Goal: Contribute content: Contribute content

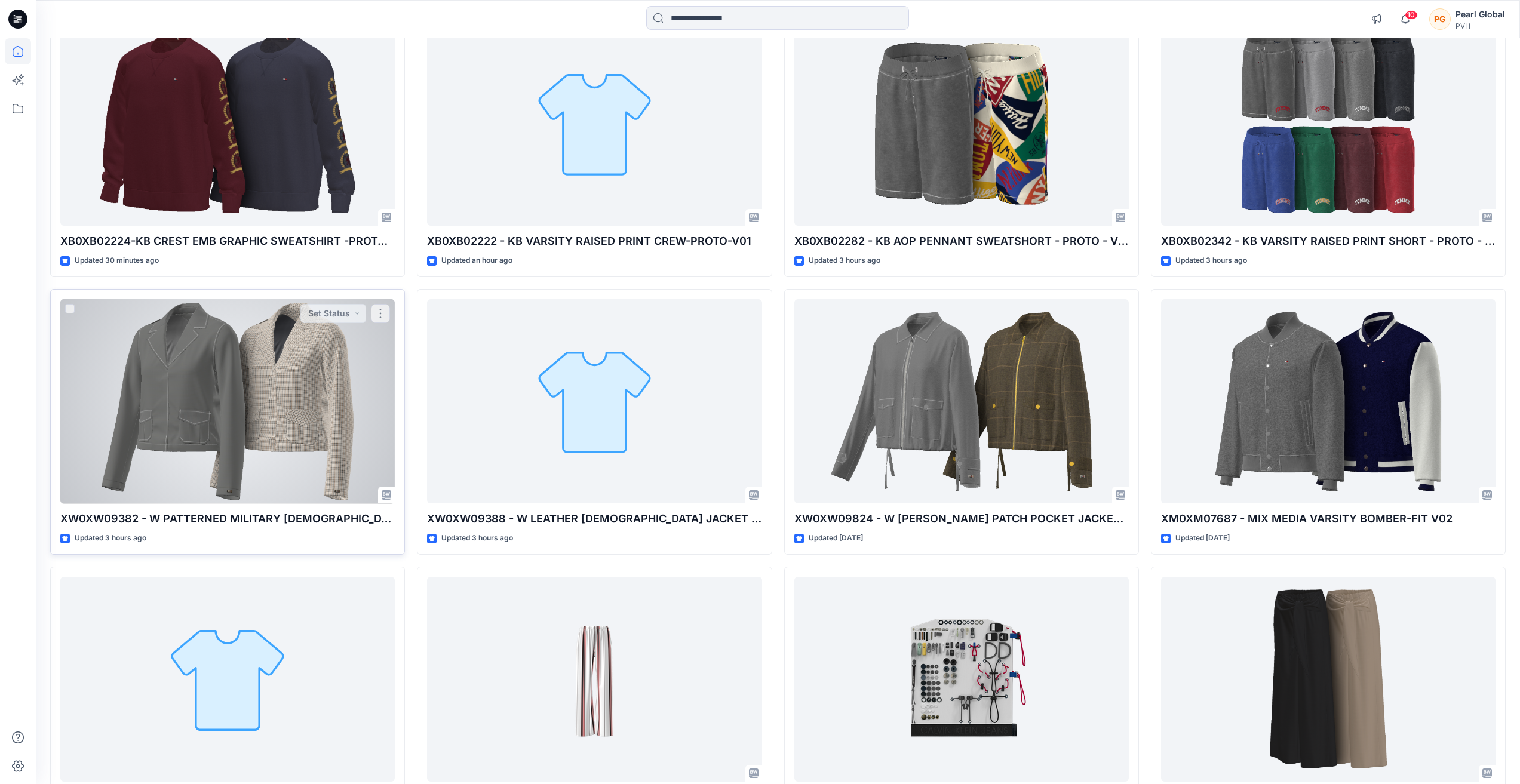
scroll to position [179, 0]
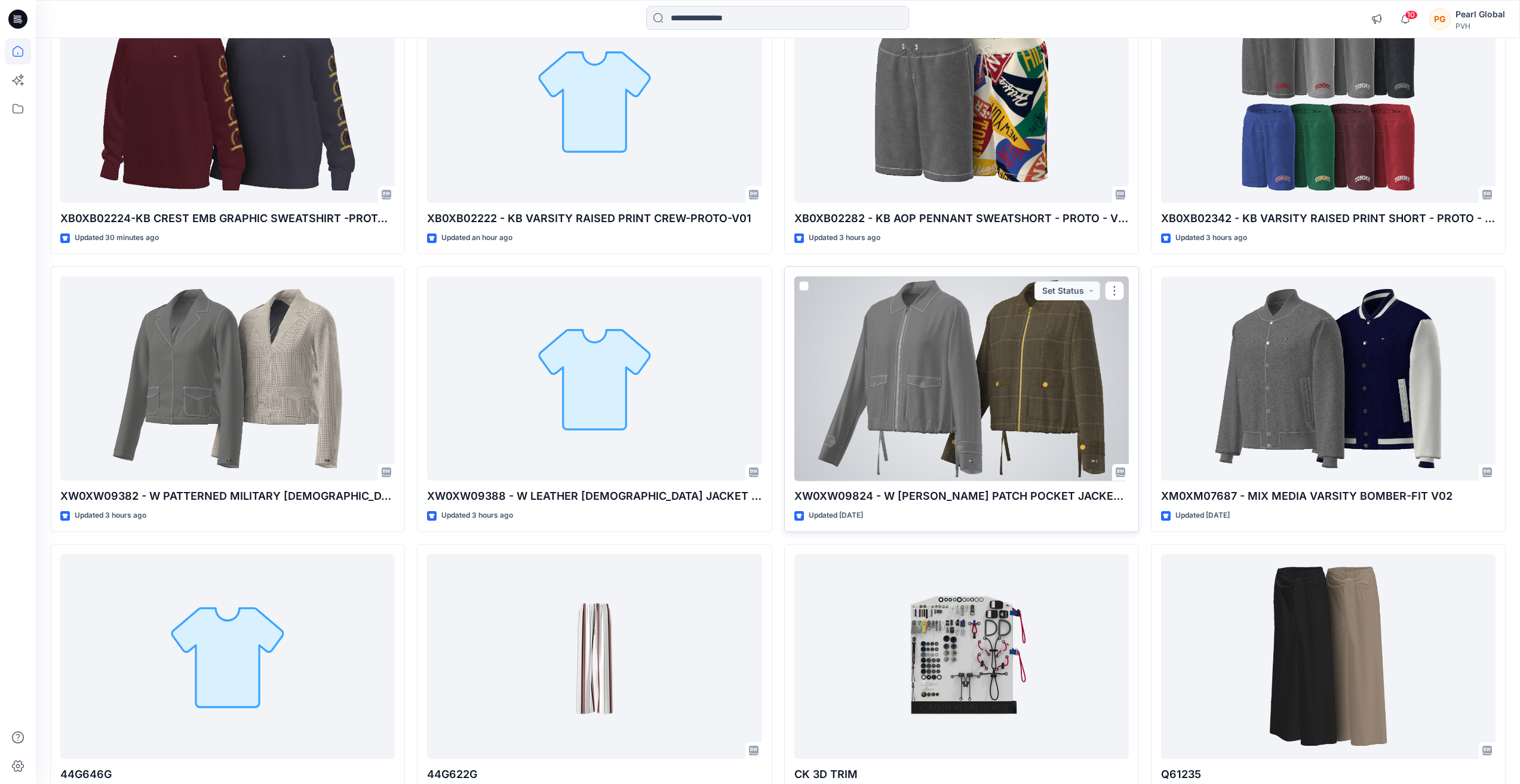
click at [871, 370] on div at bounding box center [962, 379] width 335 height 205
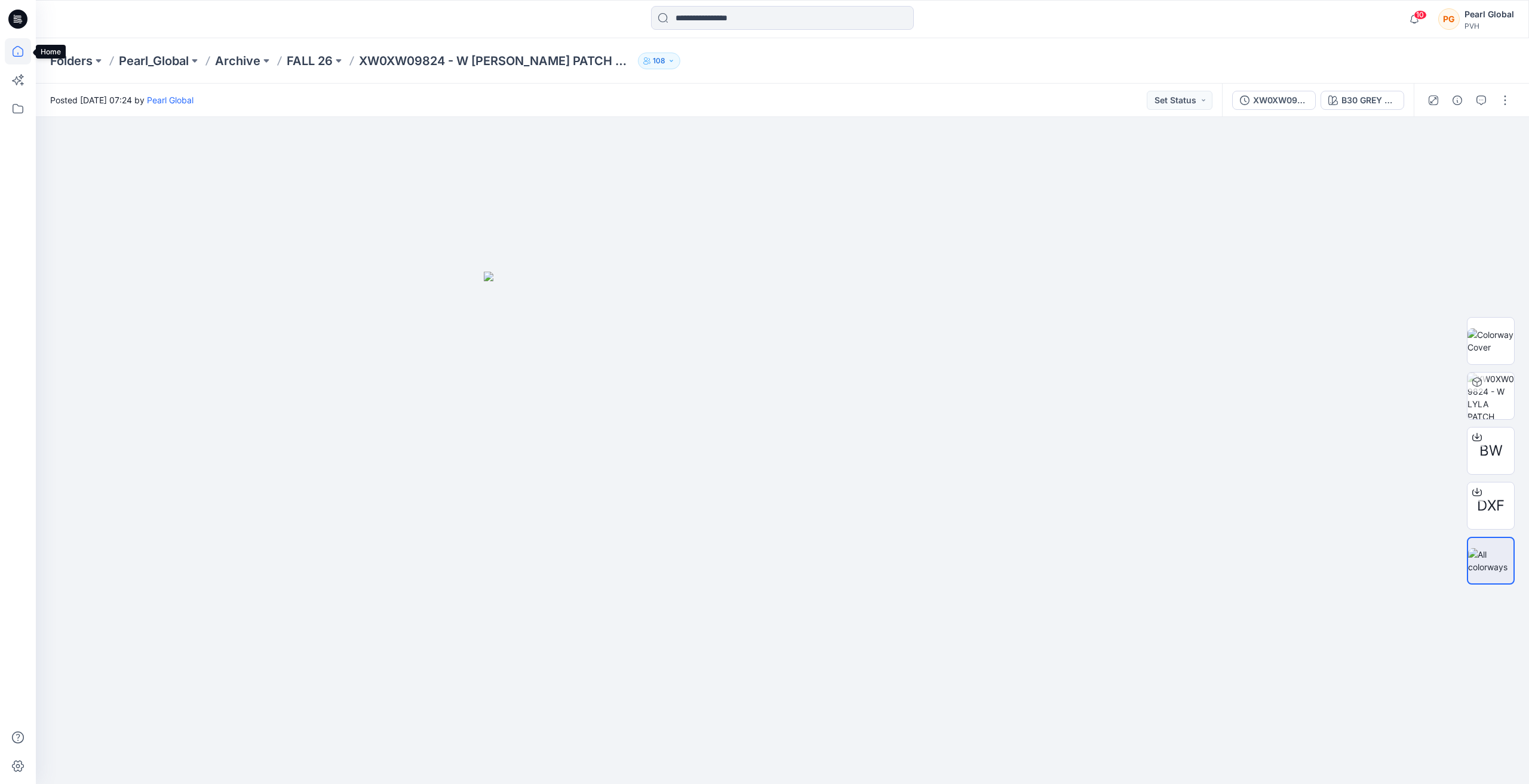
click at [20, 49] on icon at bounding box center [18, 52] width 26 height 26
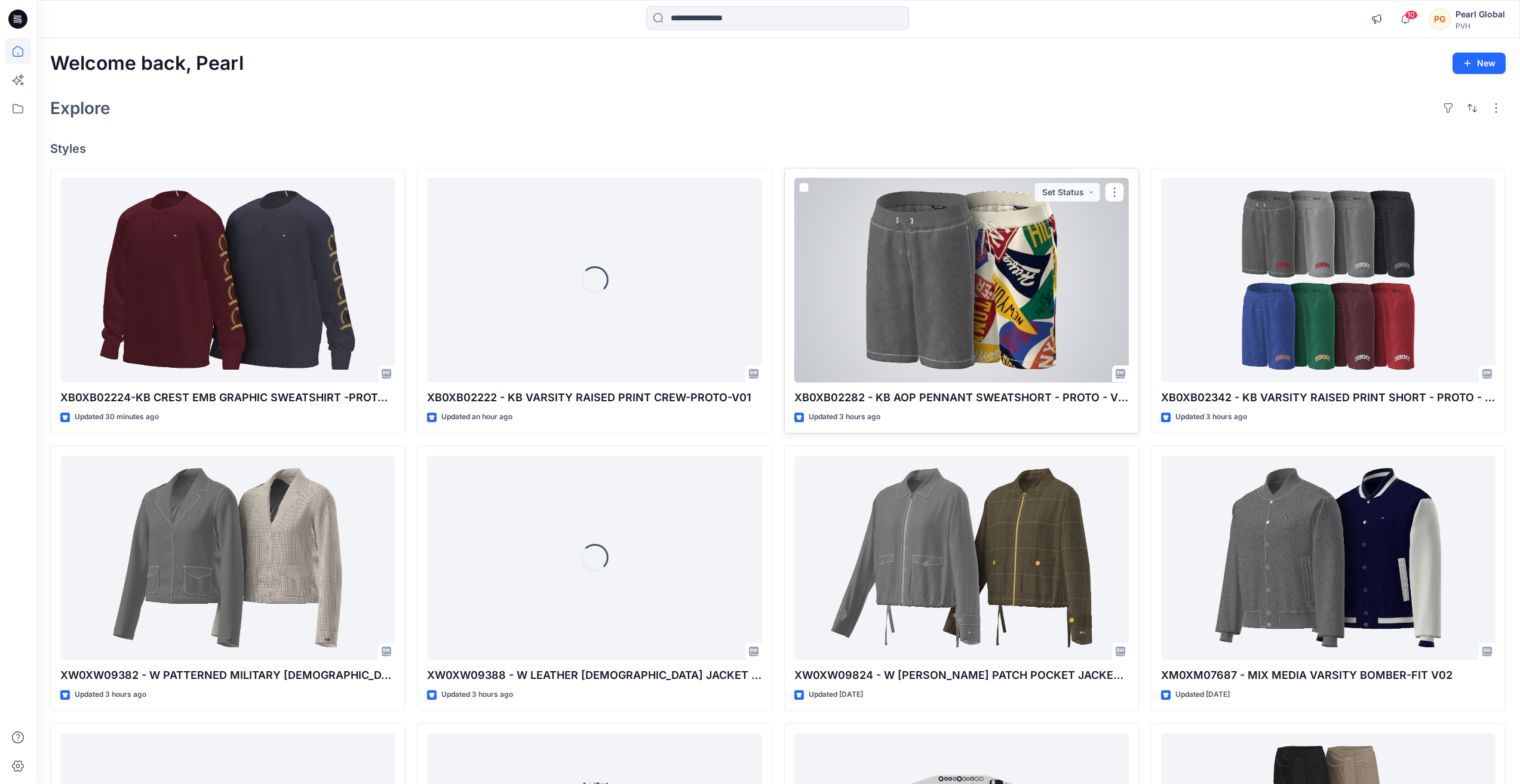
click at [977, 282] on div at bounding box center [962, 280] width 335 height 205
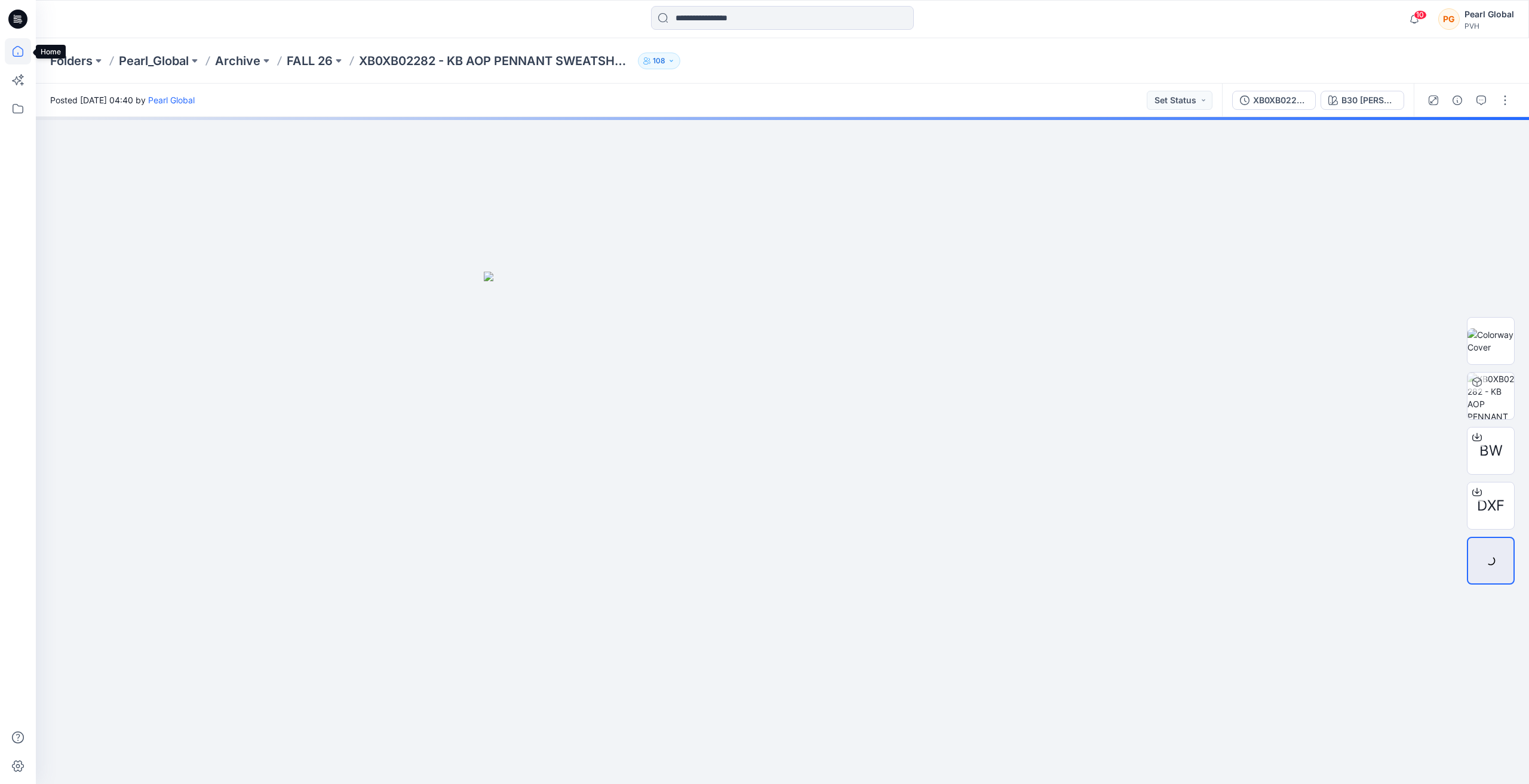
click at [16, 47] on icon at bounding box center [18, 52] width 11 height 11
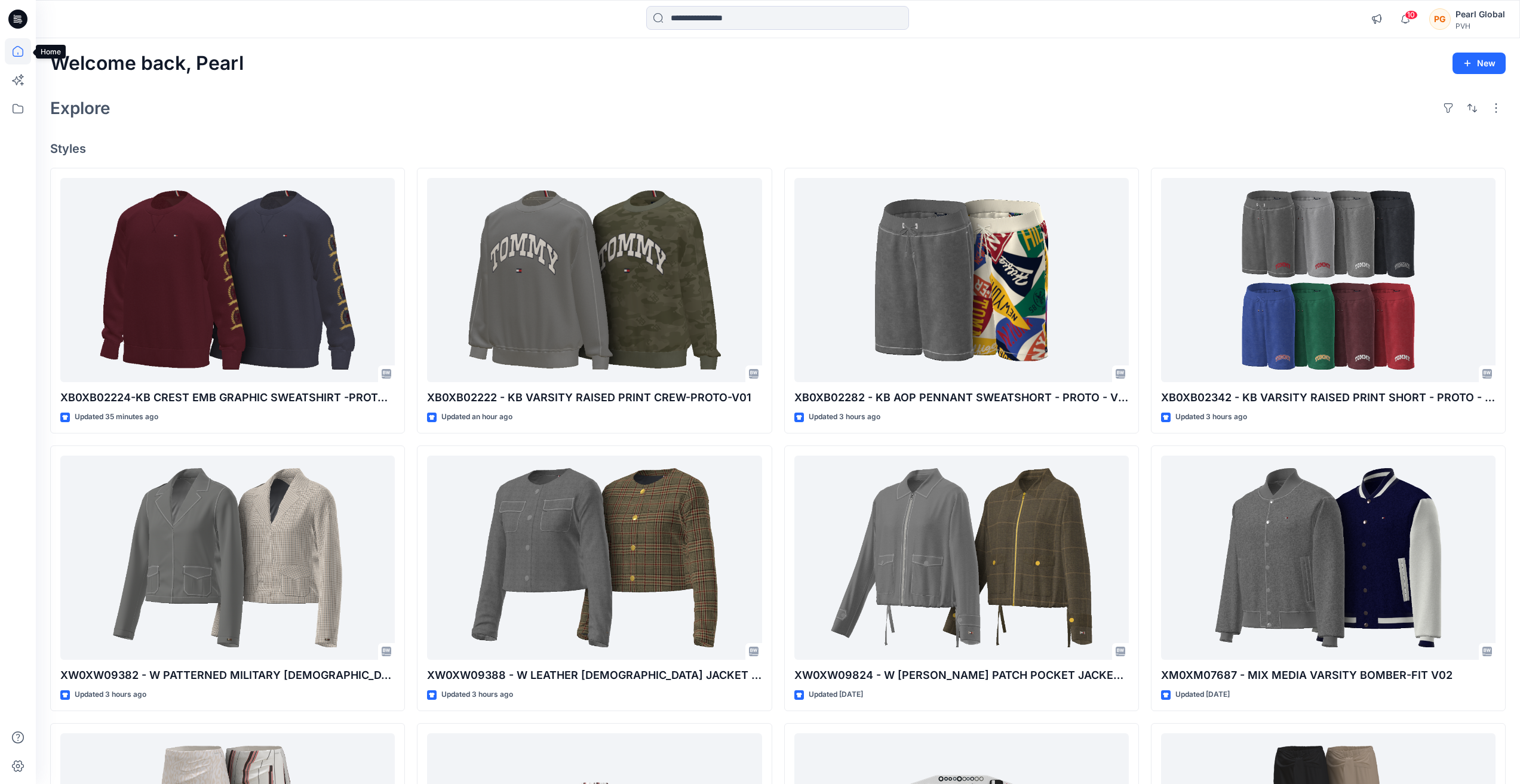
click at [16, 52] on icon at bounding box center [18, 52] width 26 height 26
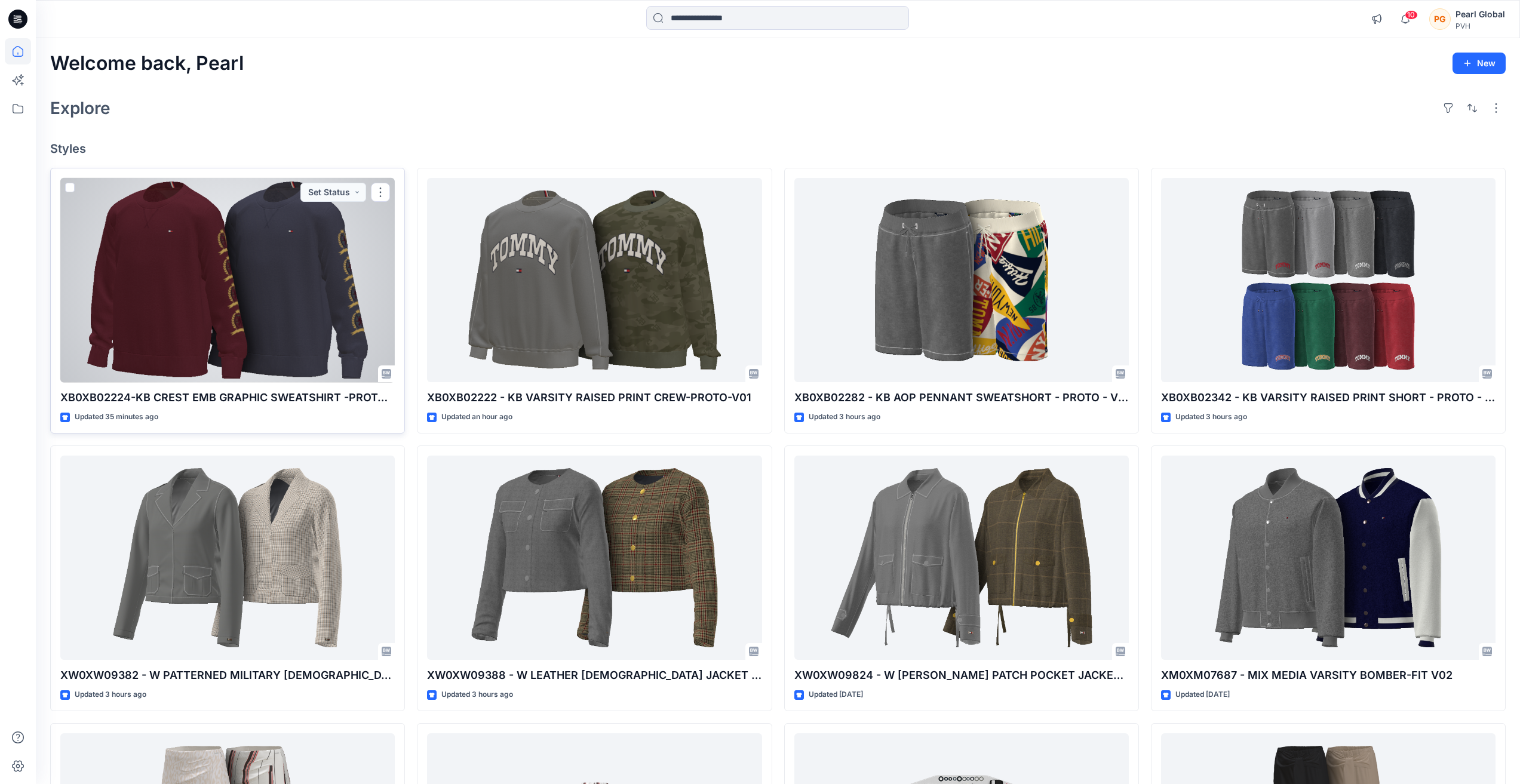
click at [256, 295] on div at bounding box center [228, 280] width 335 height 205
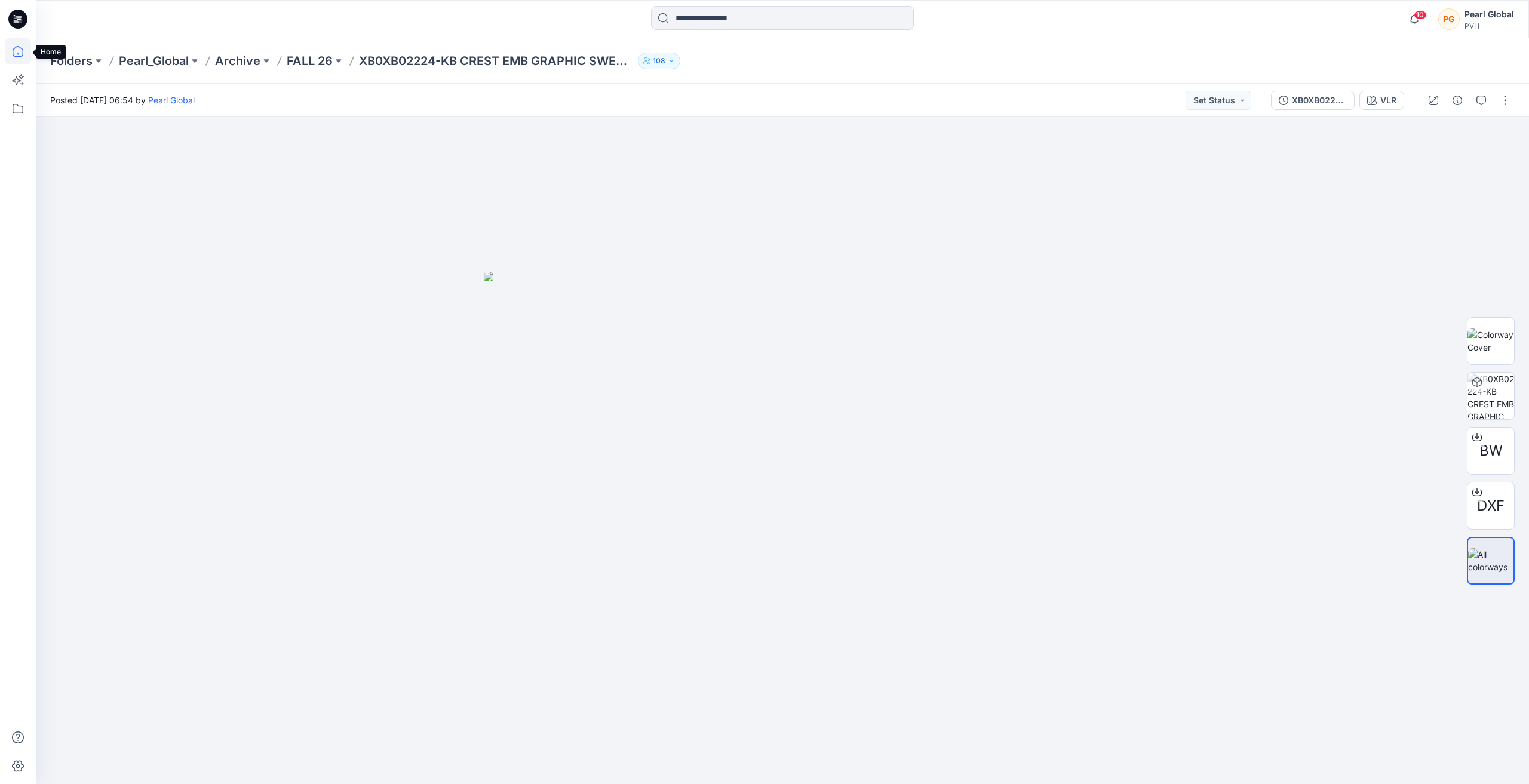
click at [19, 54] on icon at bounding box center [18, 52] width 26 height 26
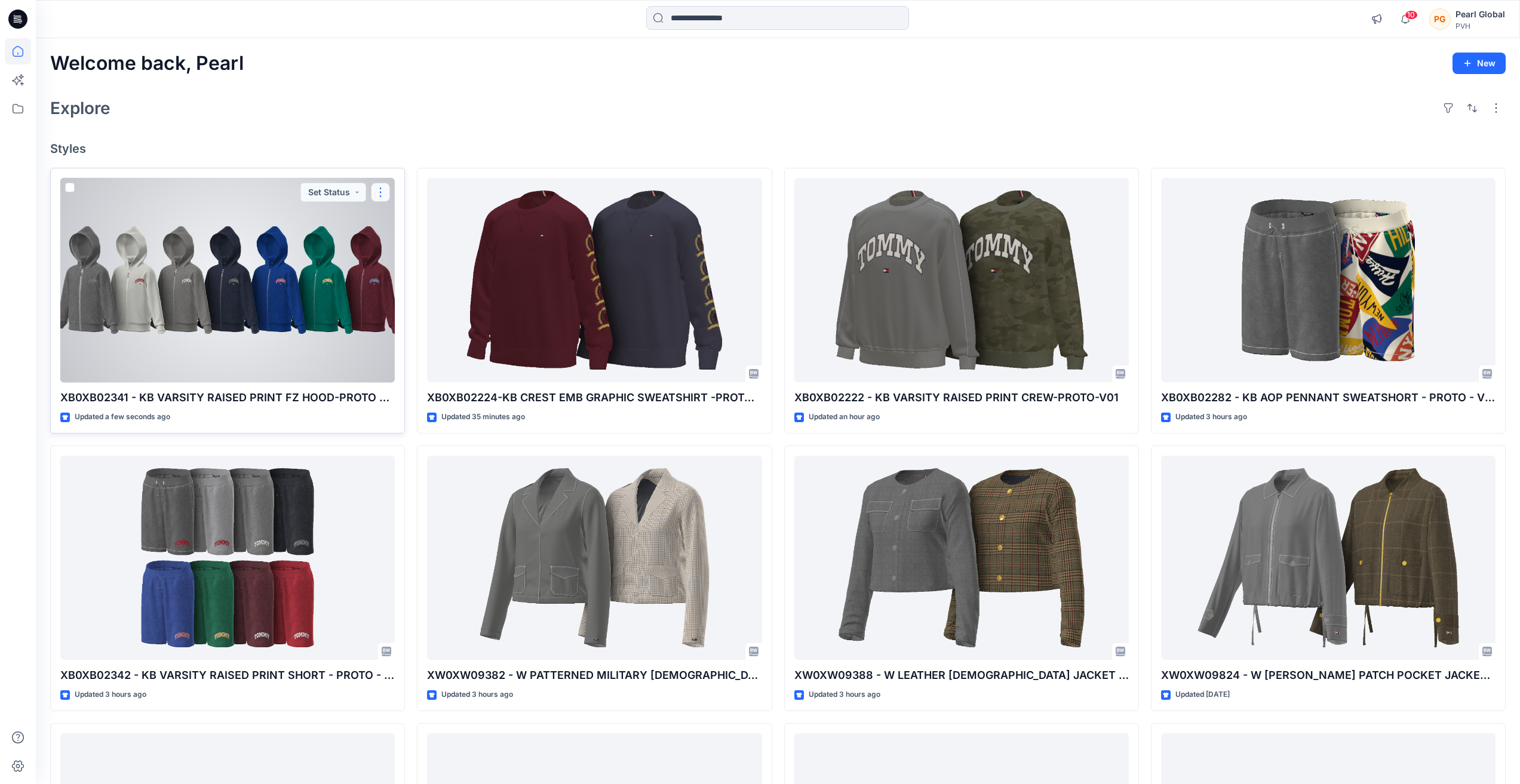
click at [384, 191] on button "button" at bounding box center [381, 192] width 19 height 19
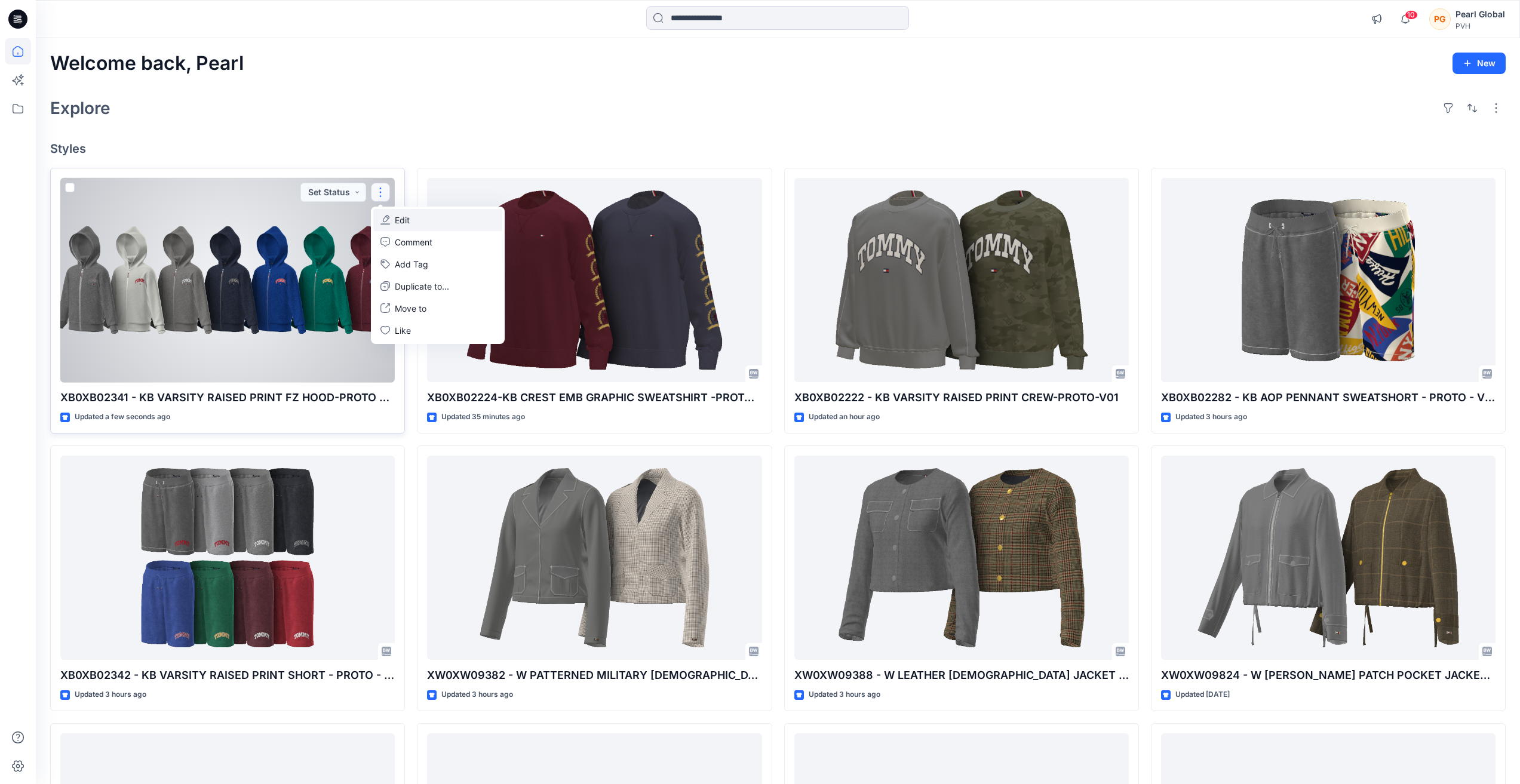
click at [426, 222] on button "Edit" at bounding box center [437, 220] width 129 height 22
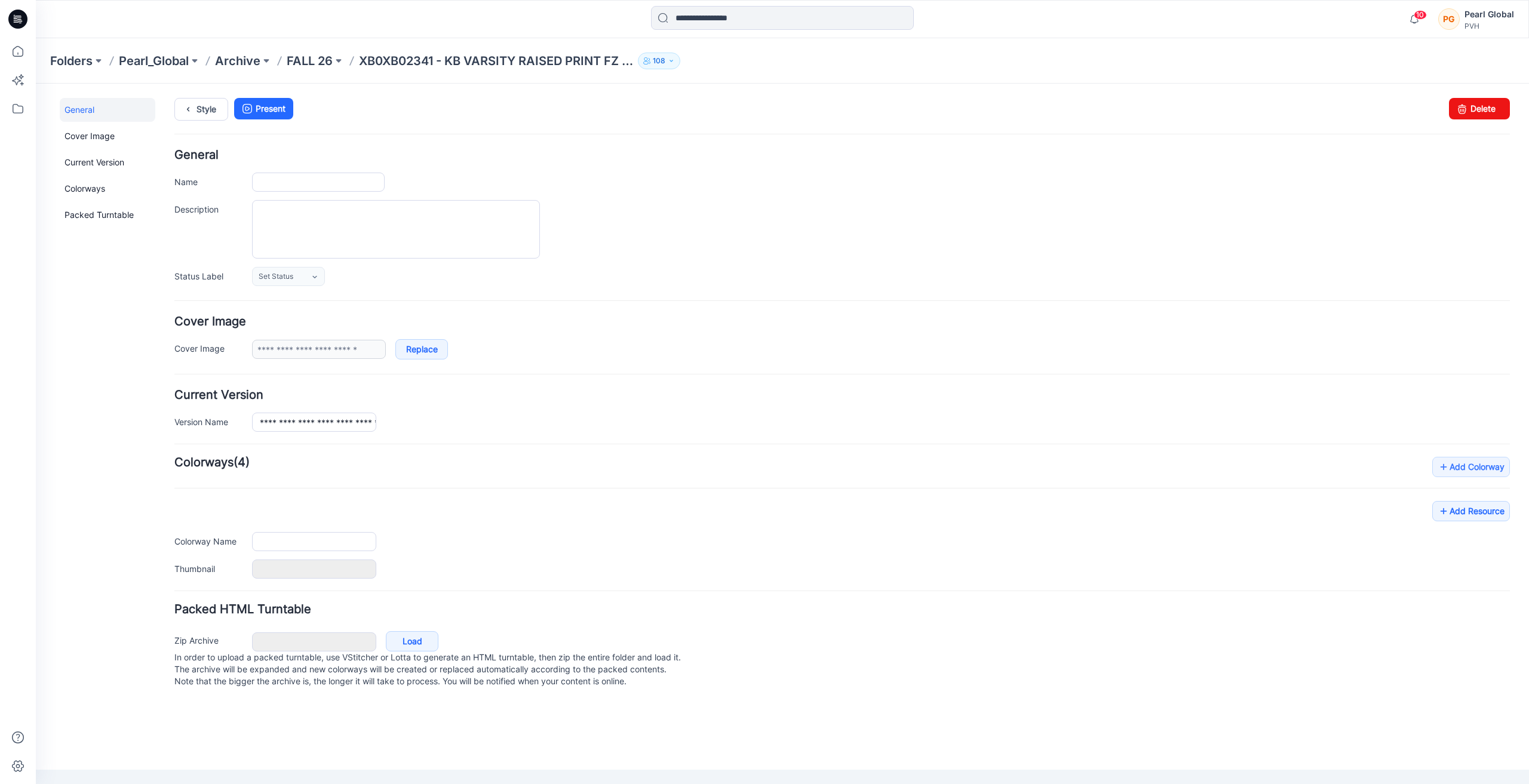
type input "**********"
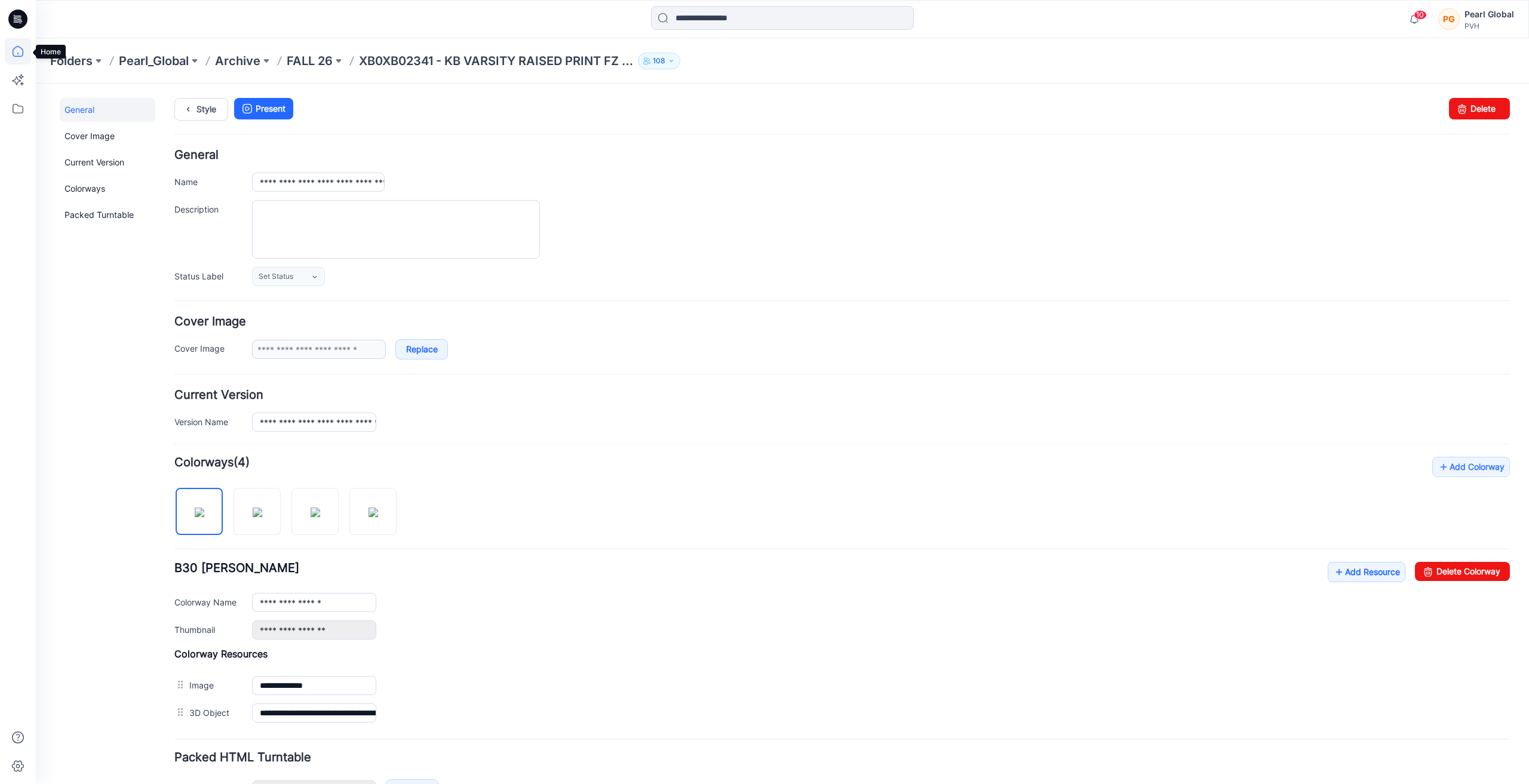
click at [19, 55] on icon at bounding box center [18, 52] width 26 height 26
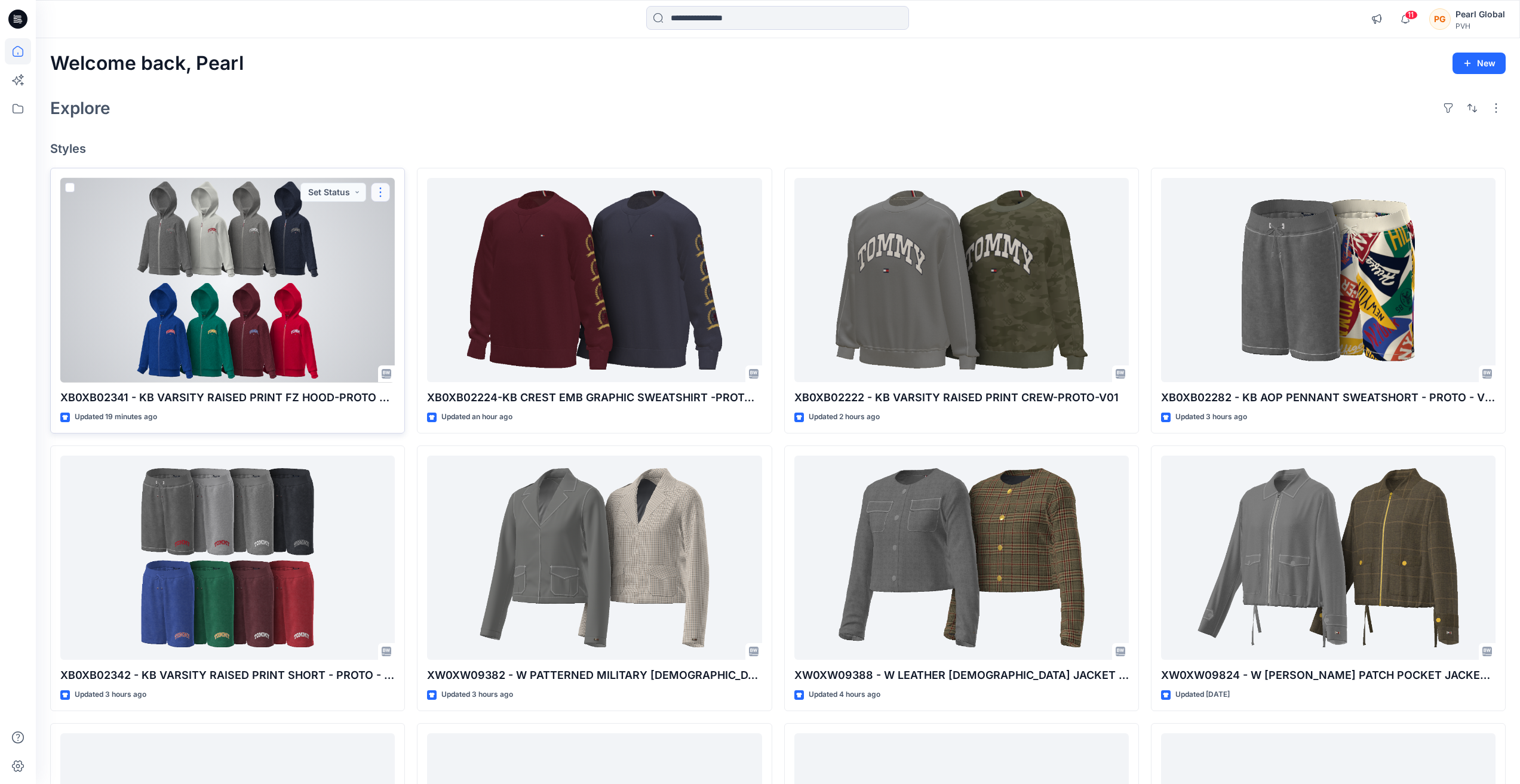
click at [380, 193] on button "button" at bounding box center [381, 192] width 19 height 19
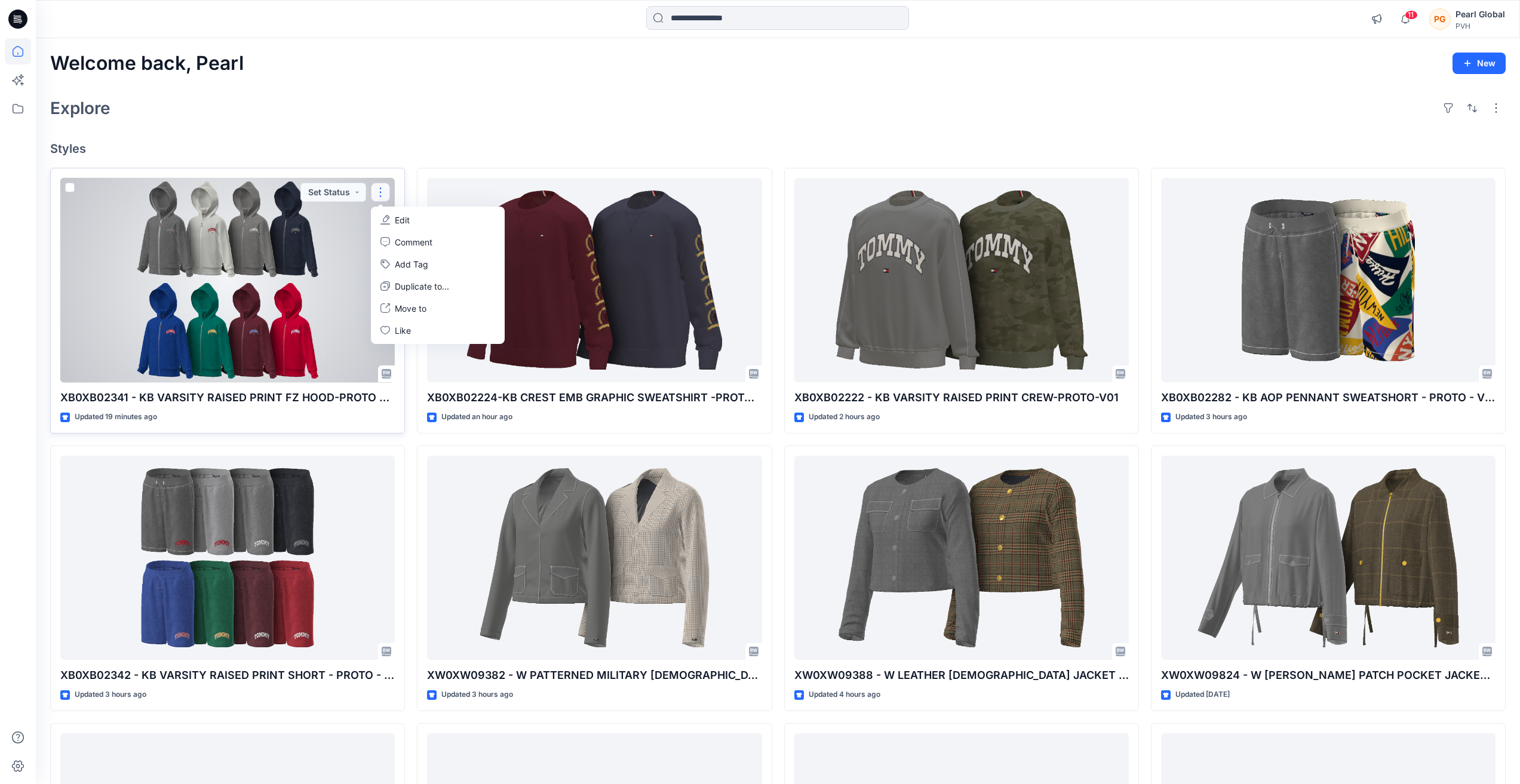
click at [422, 219] on button "Edit" at bounding box center [437, 220] width 129 height 22
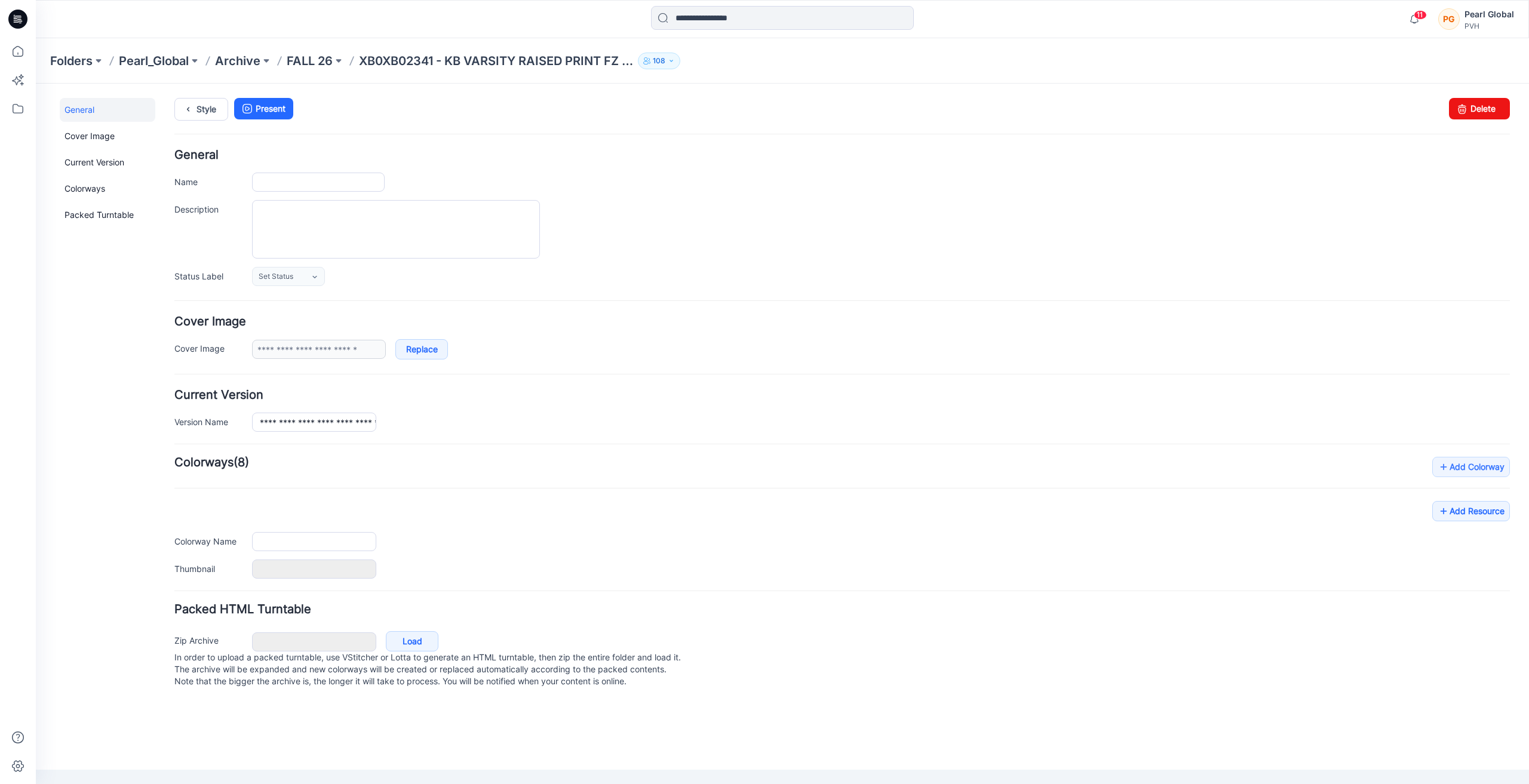
type input "**********"
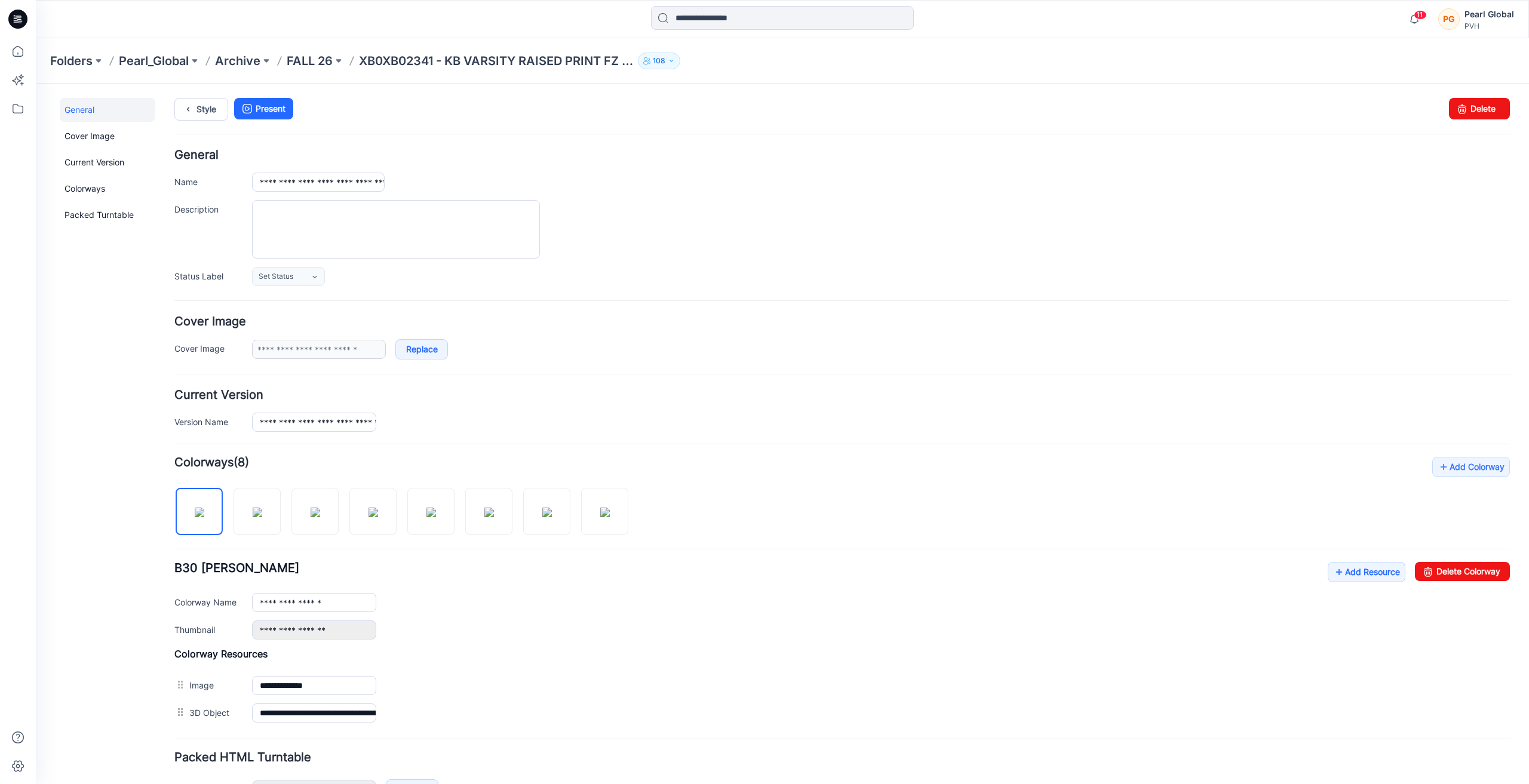
click at [745, 561] on div "Add Colorway Colorways (8) B30 GREY HEATHER Add Resource Delete Colorway Colorw…" at bounding box center [842, 592] width 1335 height 270
click at [745, 571] on link "Add Resource" at bounding box center [1366, 571] width 78 height 20
click at [745, 572] on link "Add Resource" at bounding box center [1366, 571] width 78 height 20
click at [19, 48] on icon at bounding box center [18, 52] width 26 height 26
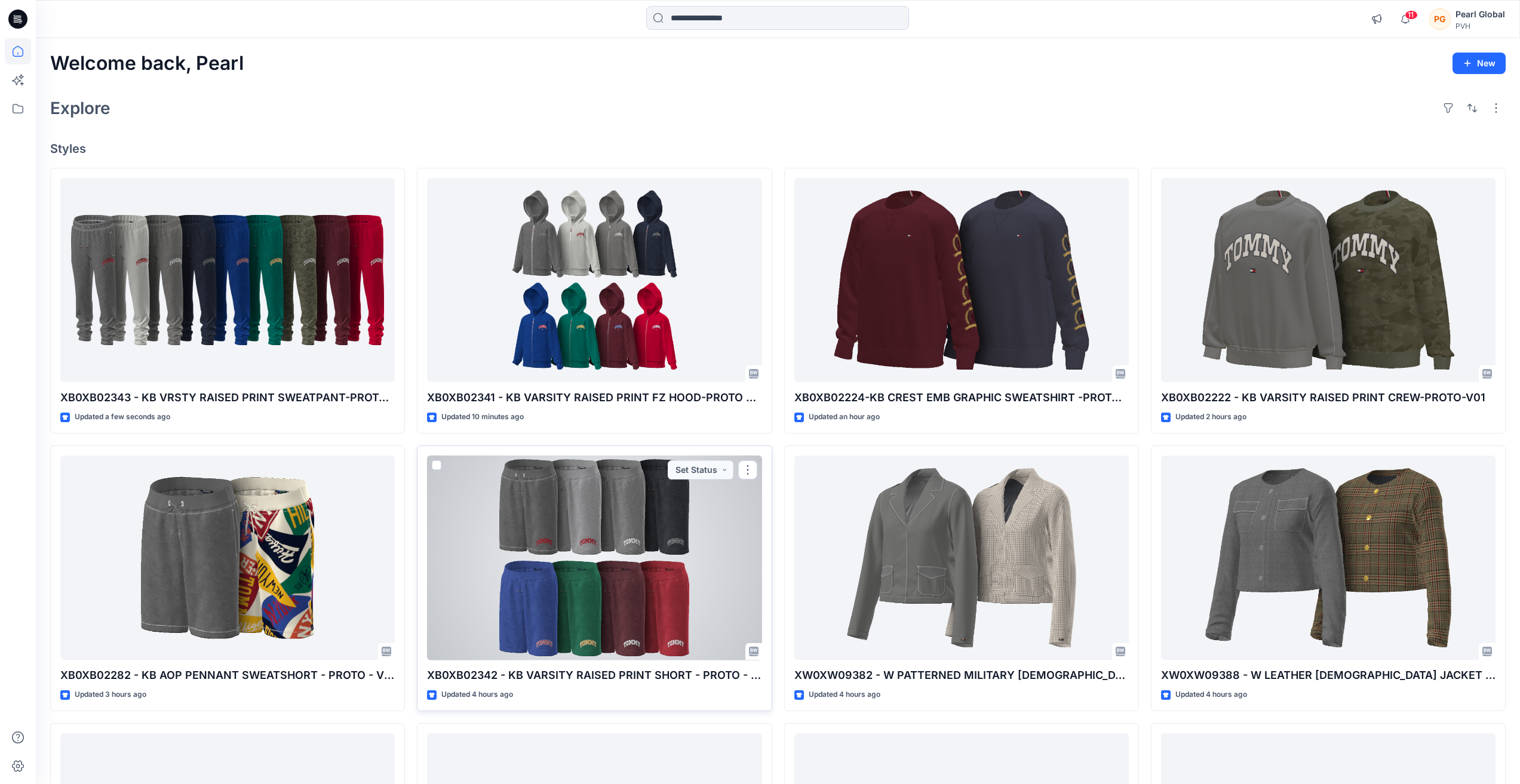
click at [626, 579] on div at bounding box center [594, 558] width 335 height 205
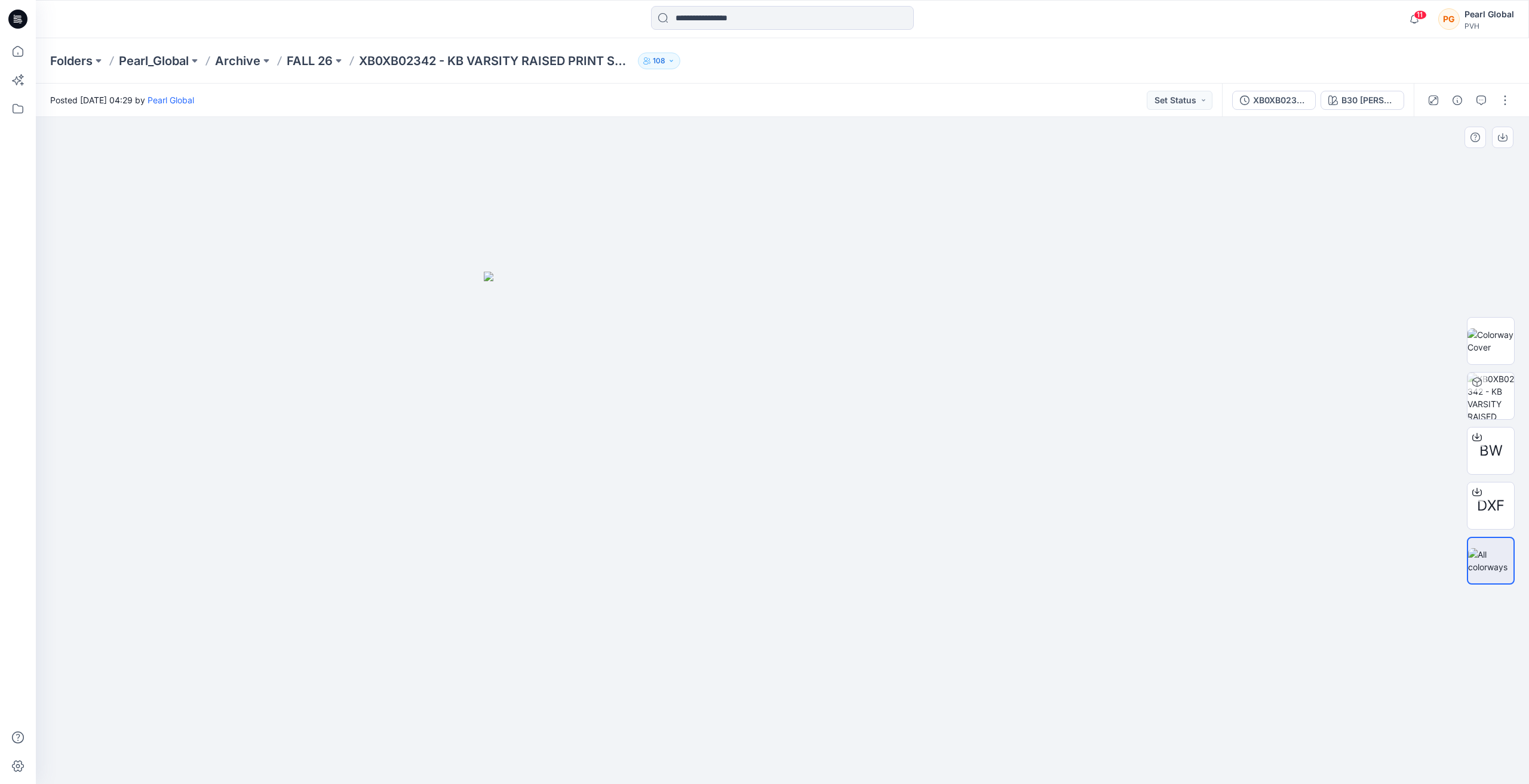
click at [745, 530] on img at bounding box center [782, 528] width 597 height 513
click at [745, 435] on icon at bounding box center [1477, 437] width 10 height 10
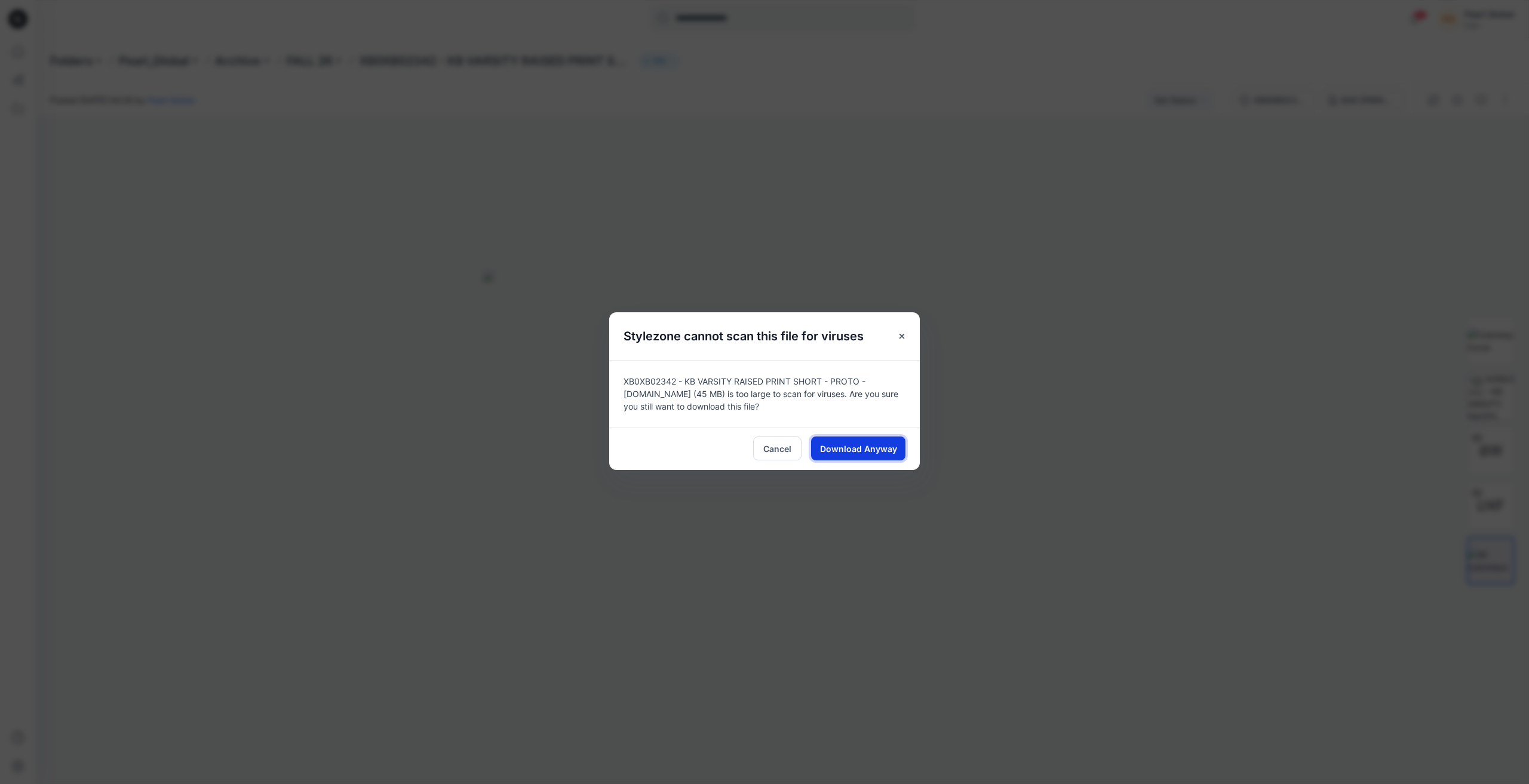
click at [745, 445] on span "Download Anyway" at bounding box center [859, 449] width 77 height 12
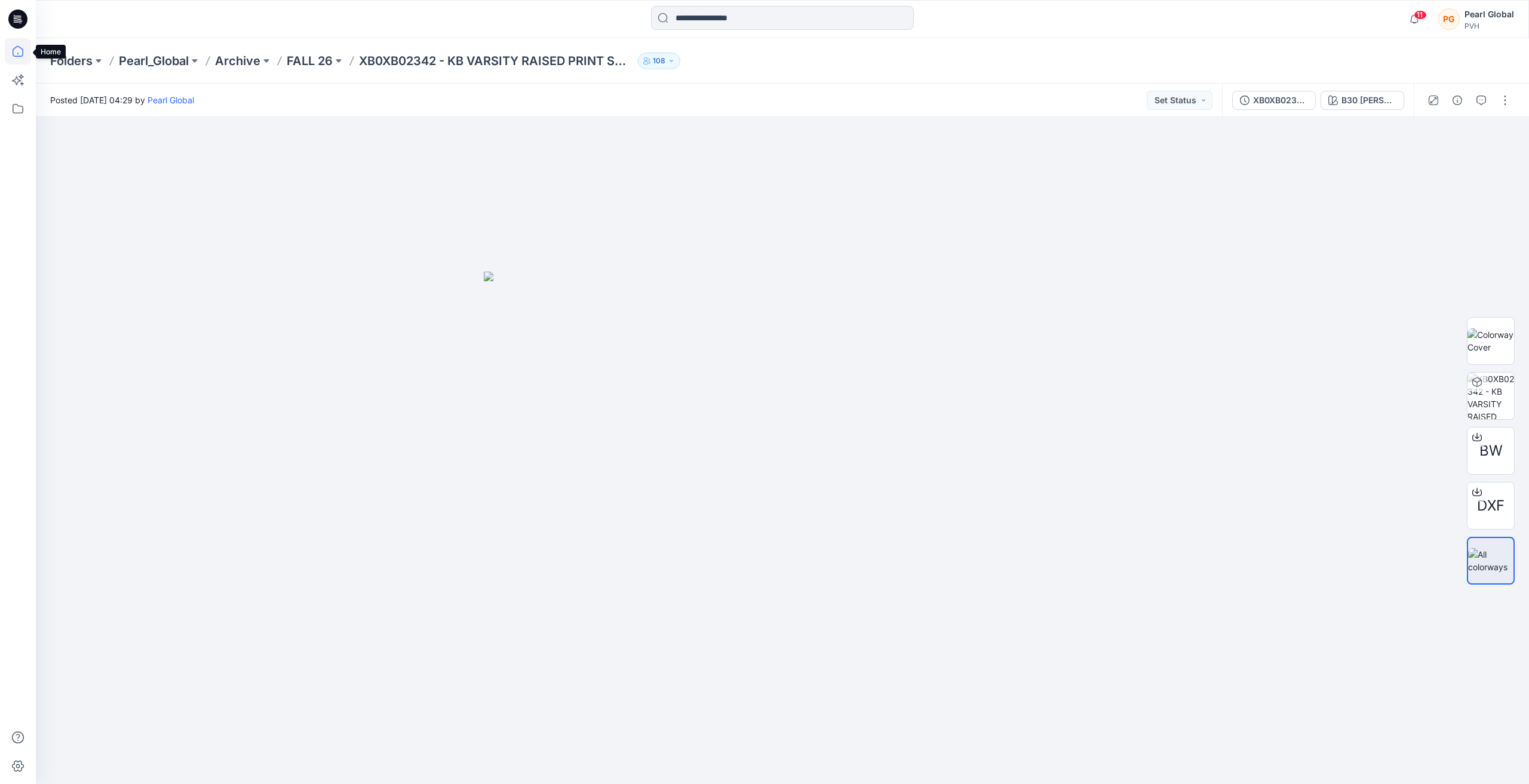
click at [20, 53] on icon at bounding box center [18, 52] width 26 height 26
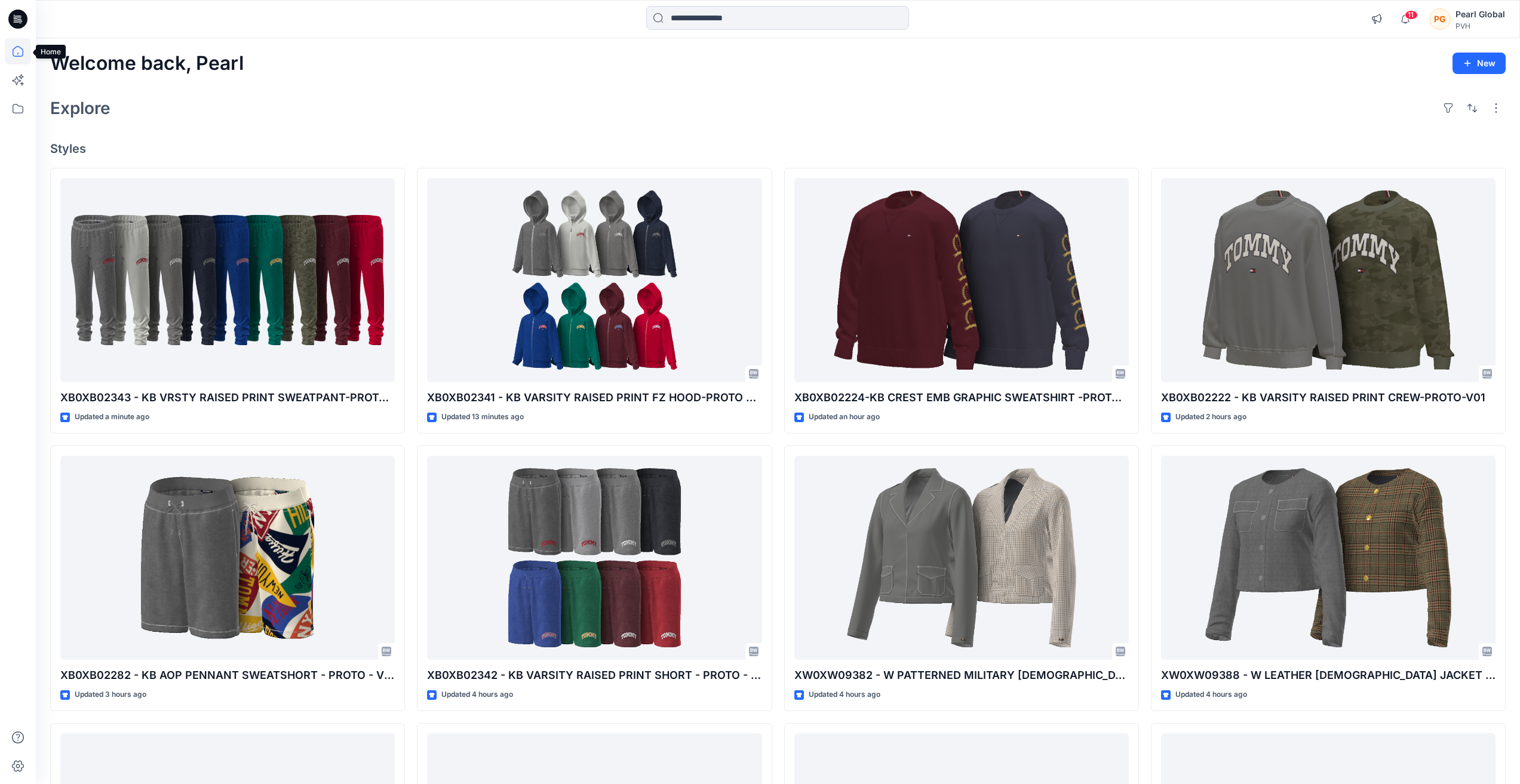
click at [19, 51] on icon at bounding box center [18, 52] width 26 height 26
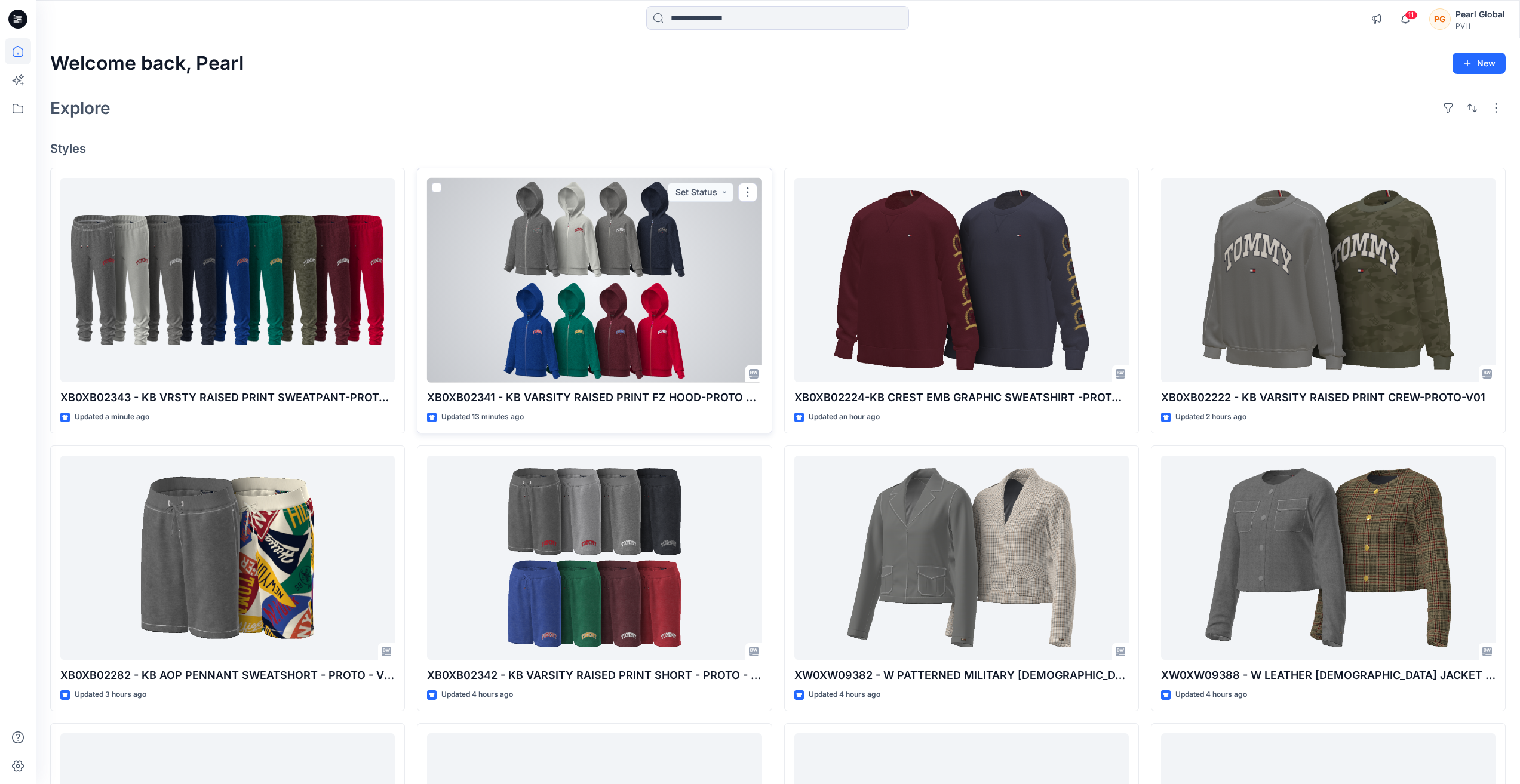
click at [708, 318] on div at bounding box center [594, 280] width 335 height 205
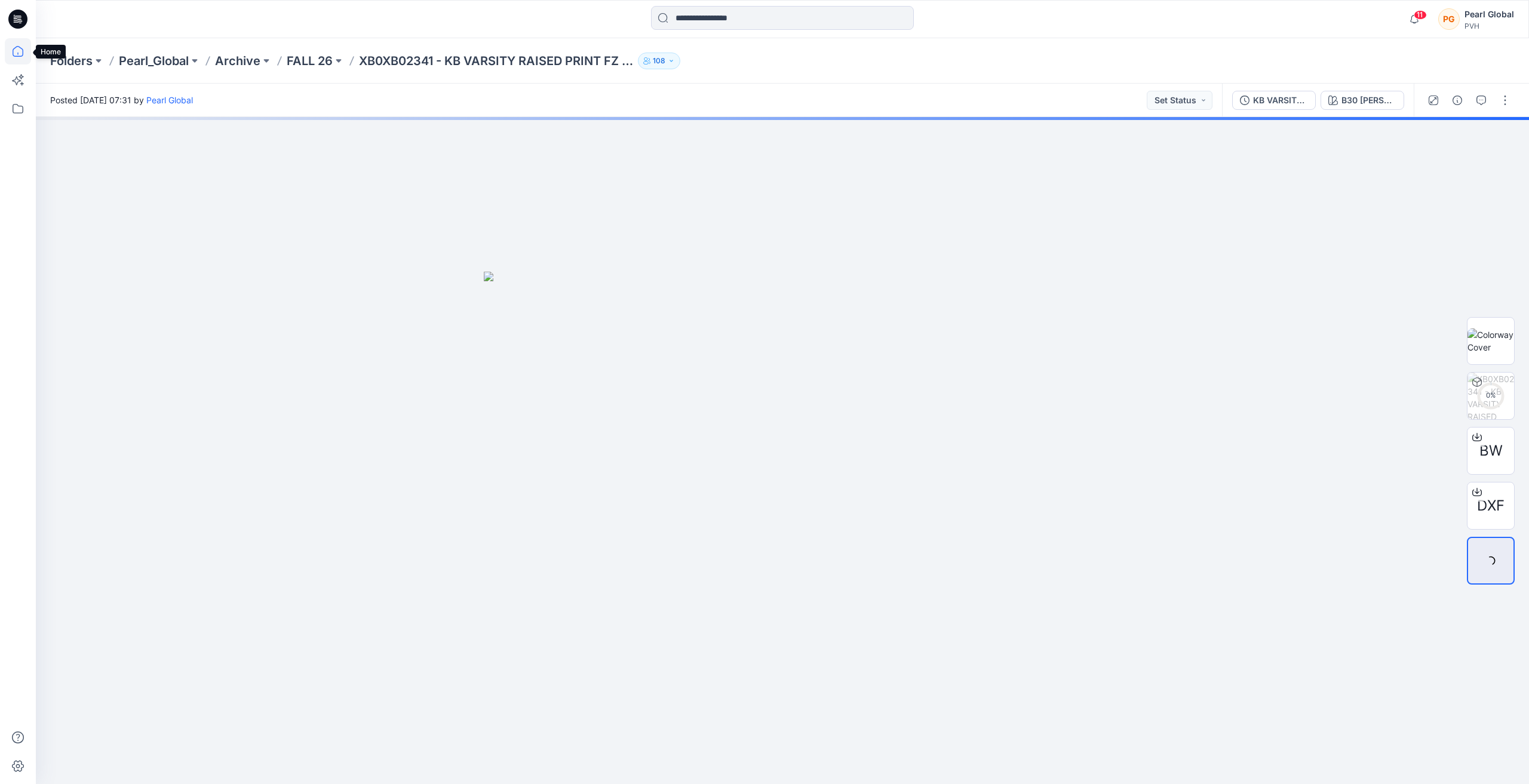
click at [20, 52] on icon at bounding box center [18, 52] width 26 height 26
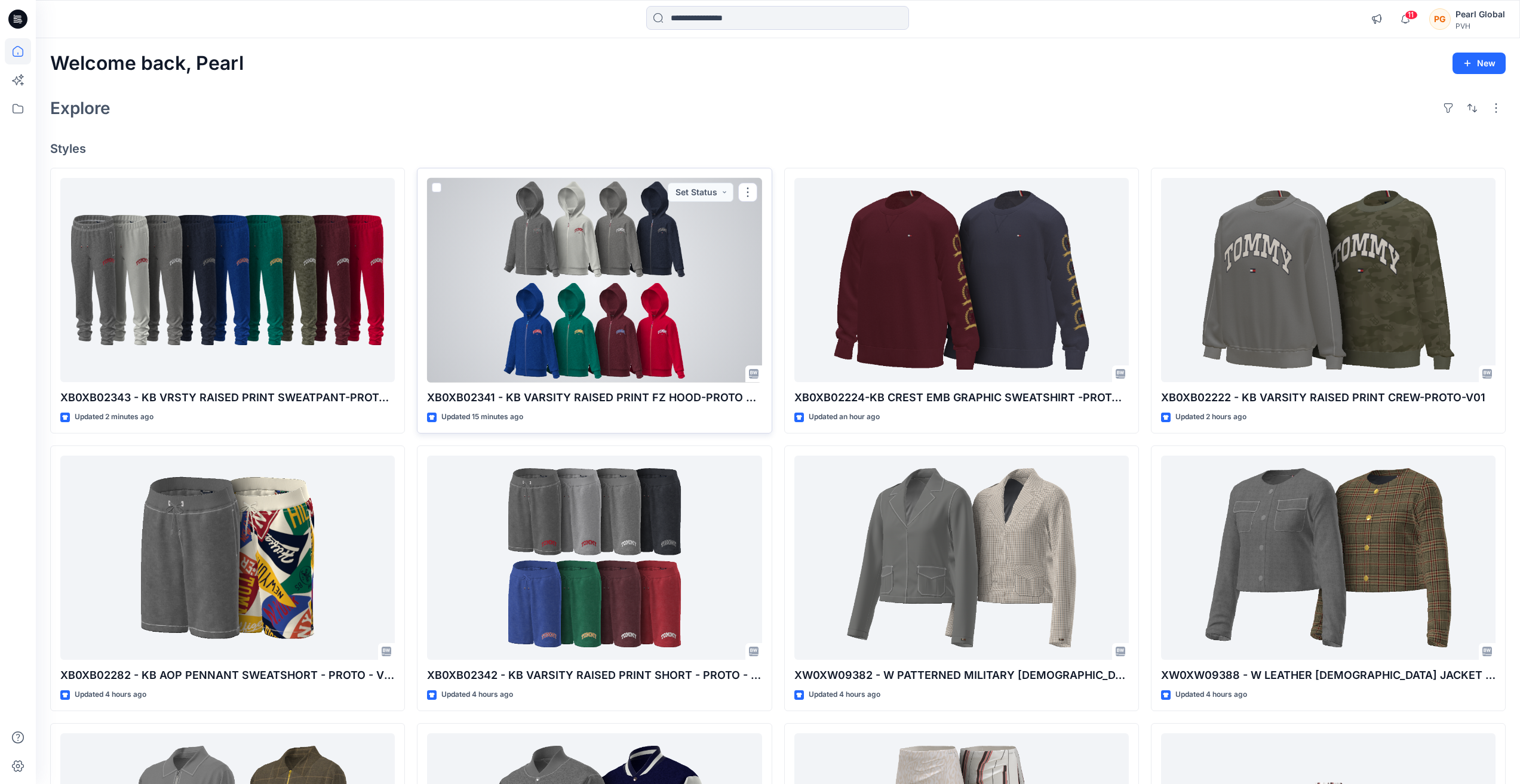
click at [597, 248] on div at bounding box center [594, 280] width 335 height 205
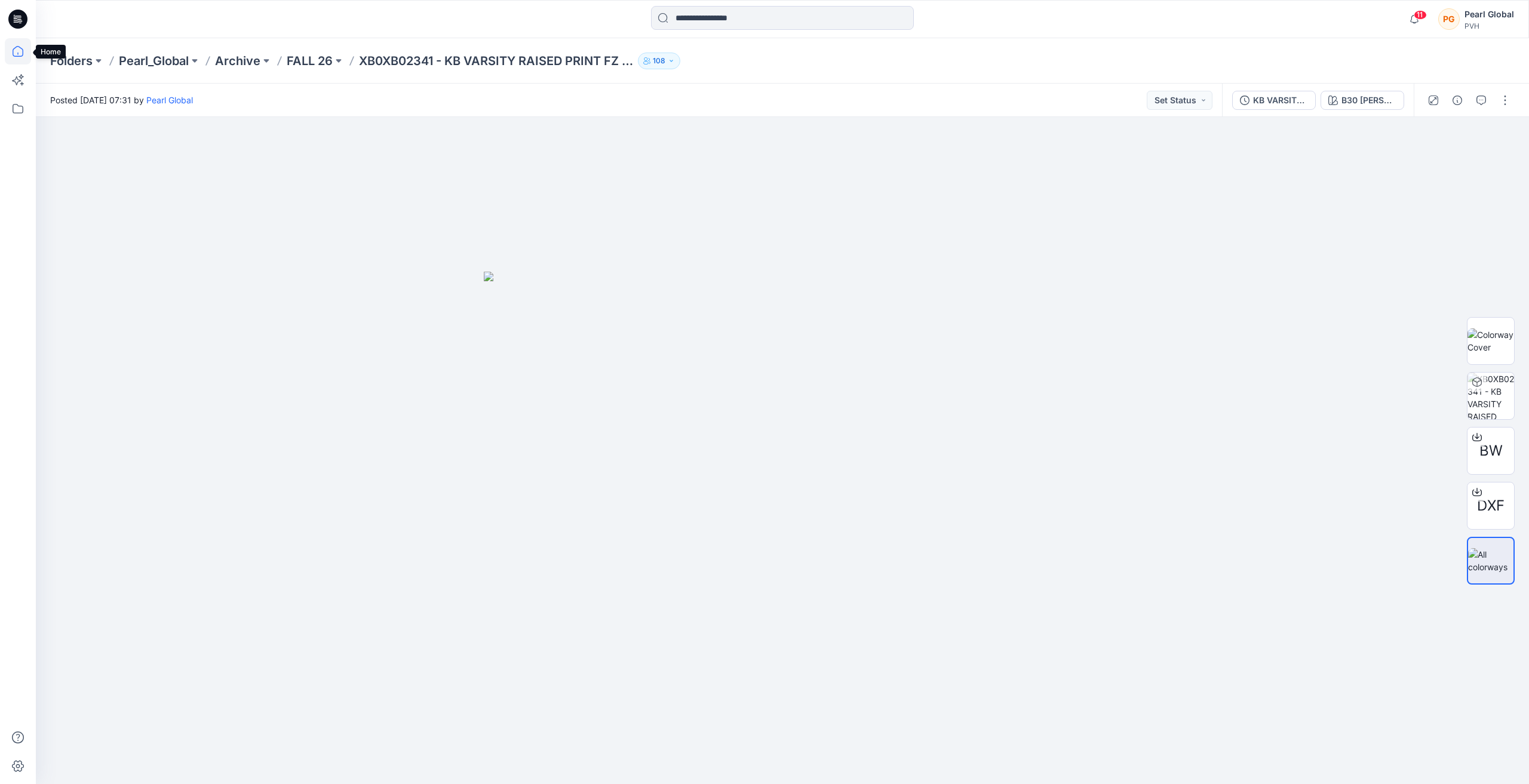
click at [17, 52] on icon at bounding box center [18, 52] width 26 height 26
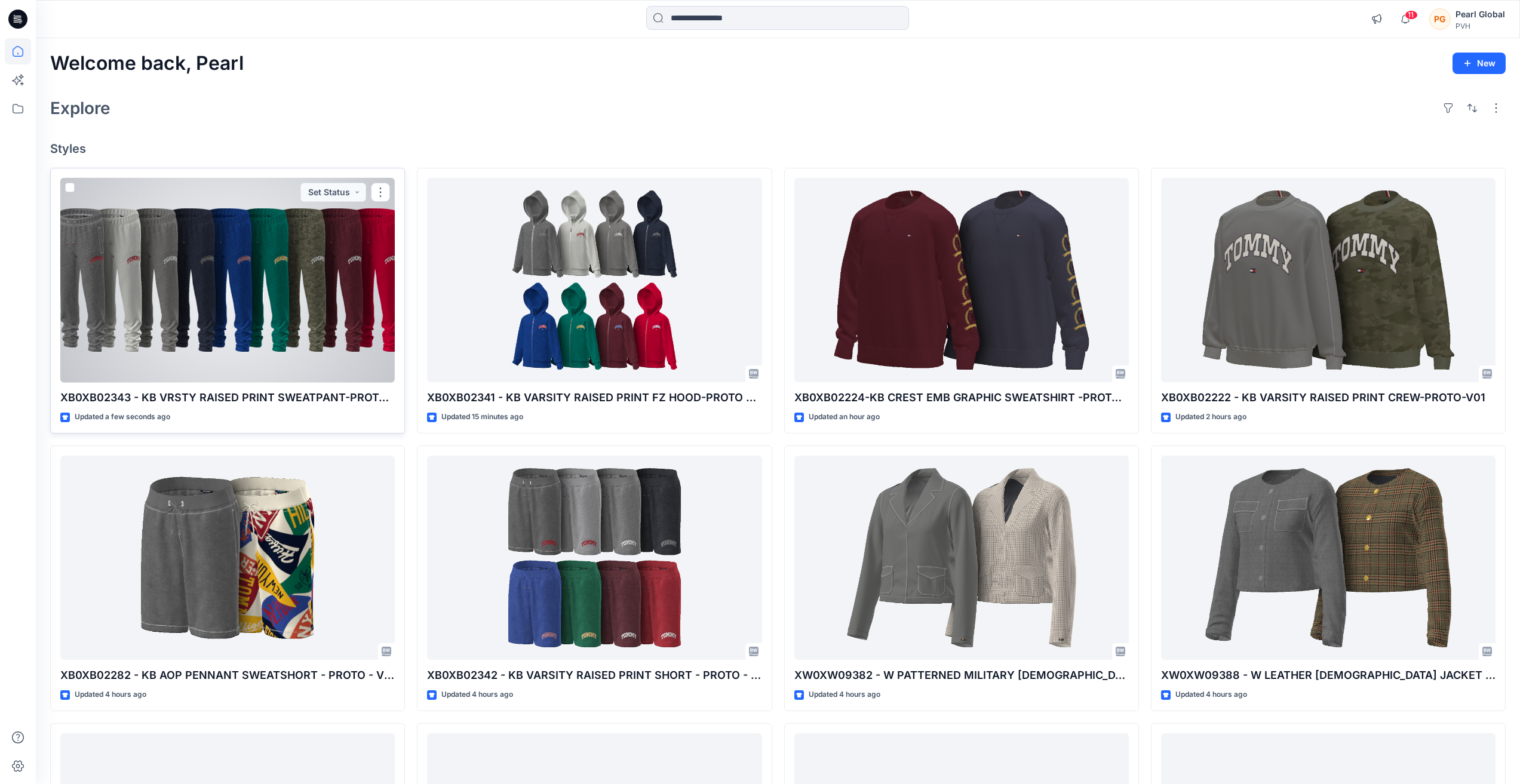
click at [180, 297] on div at bounding box center [228, 280] width 335 height 205
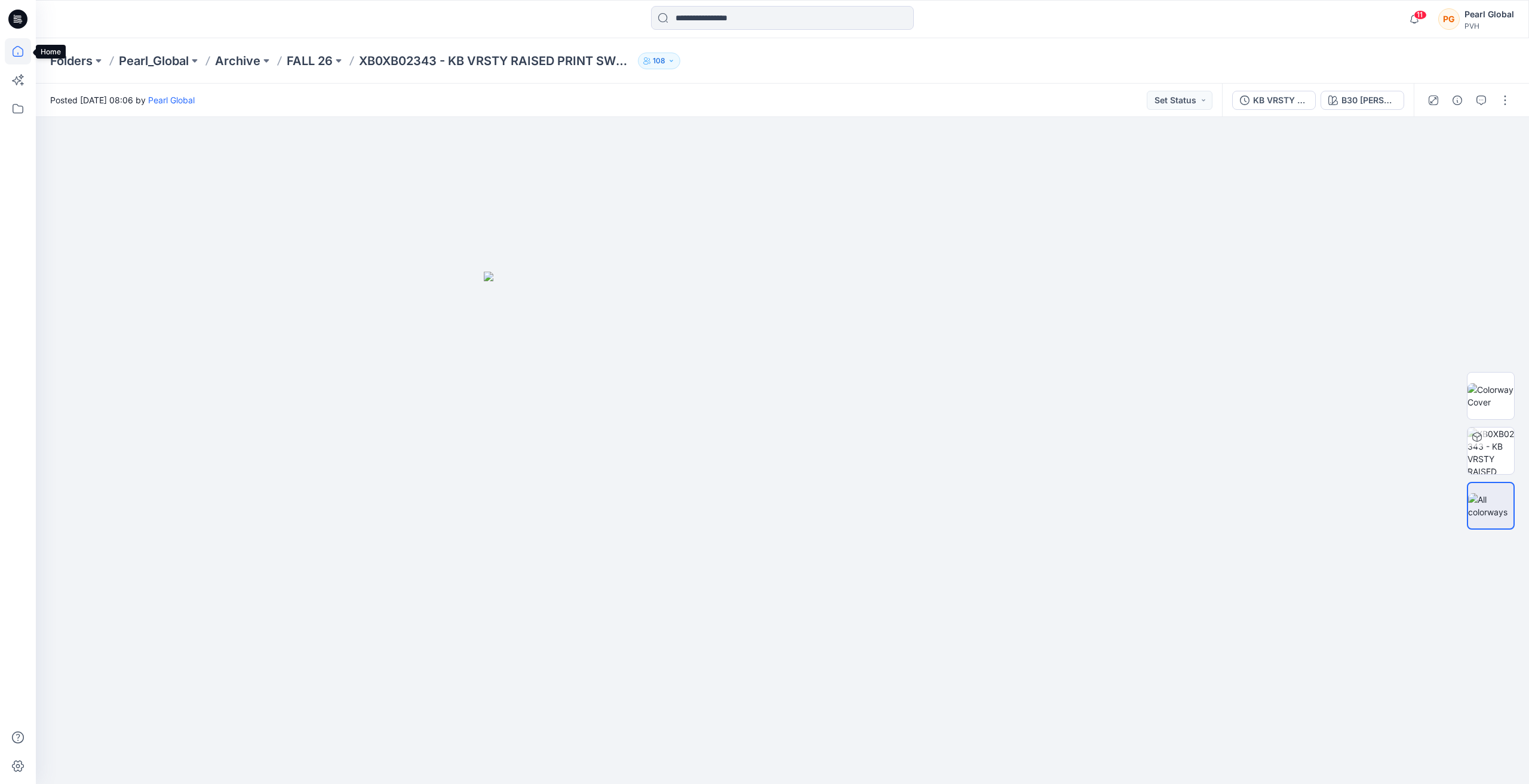
click at [19, 52] on icon at bounding box center [18, 52] width 26 height 26
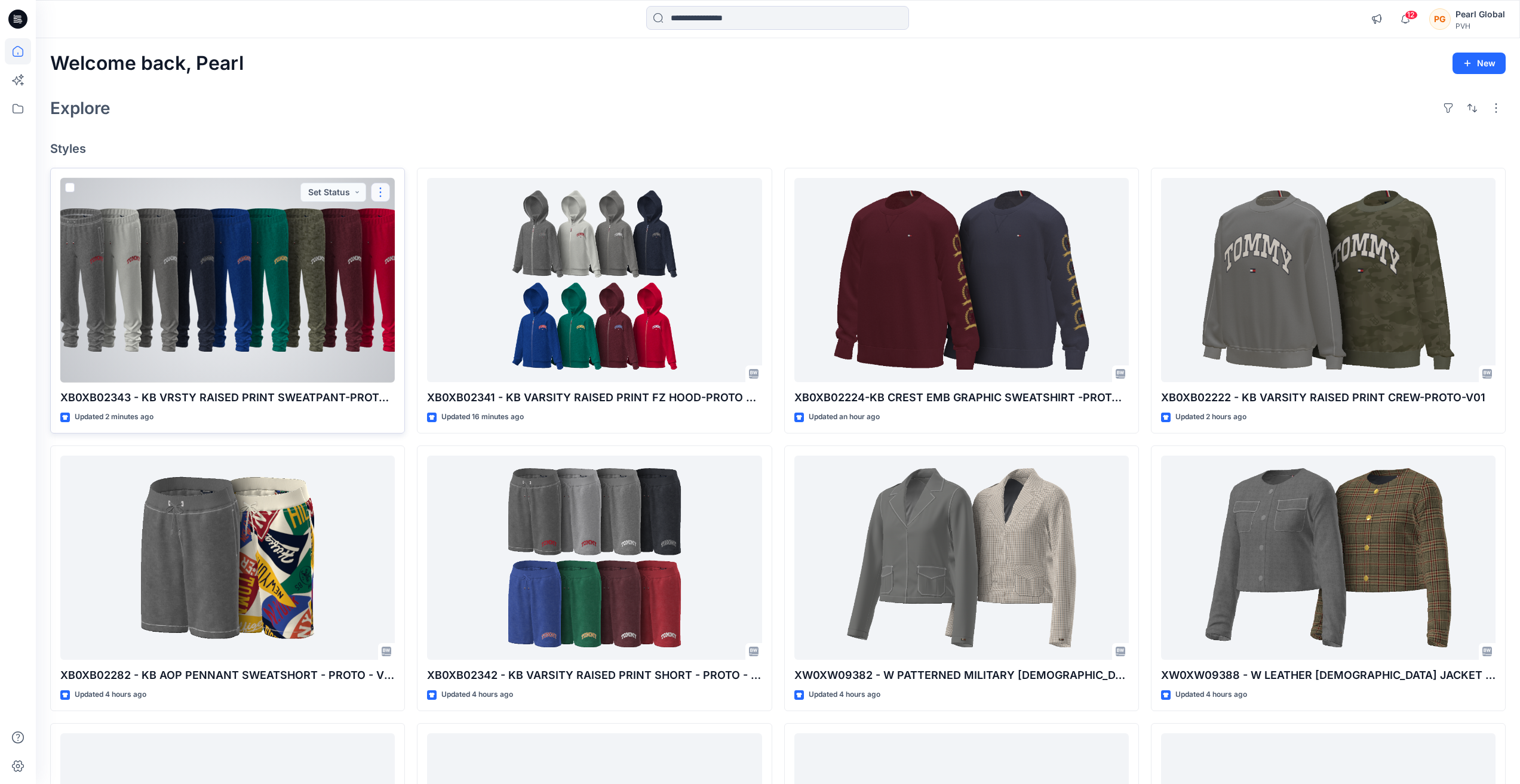
click at [385, 195] on button "button" at bounding box center [381, 192] width 19 height 19
click at [422, 222] on button "Edit" at bounding box center [437, 220] width 129 height 22
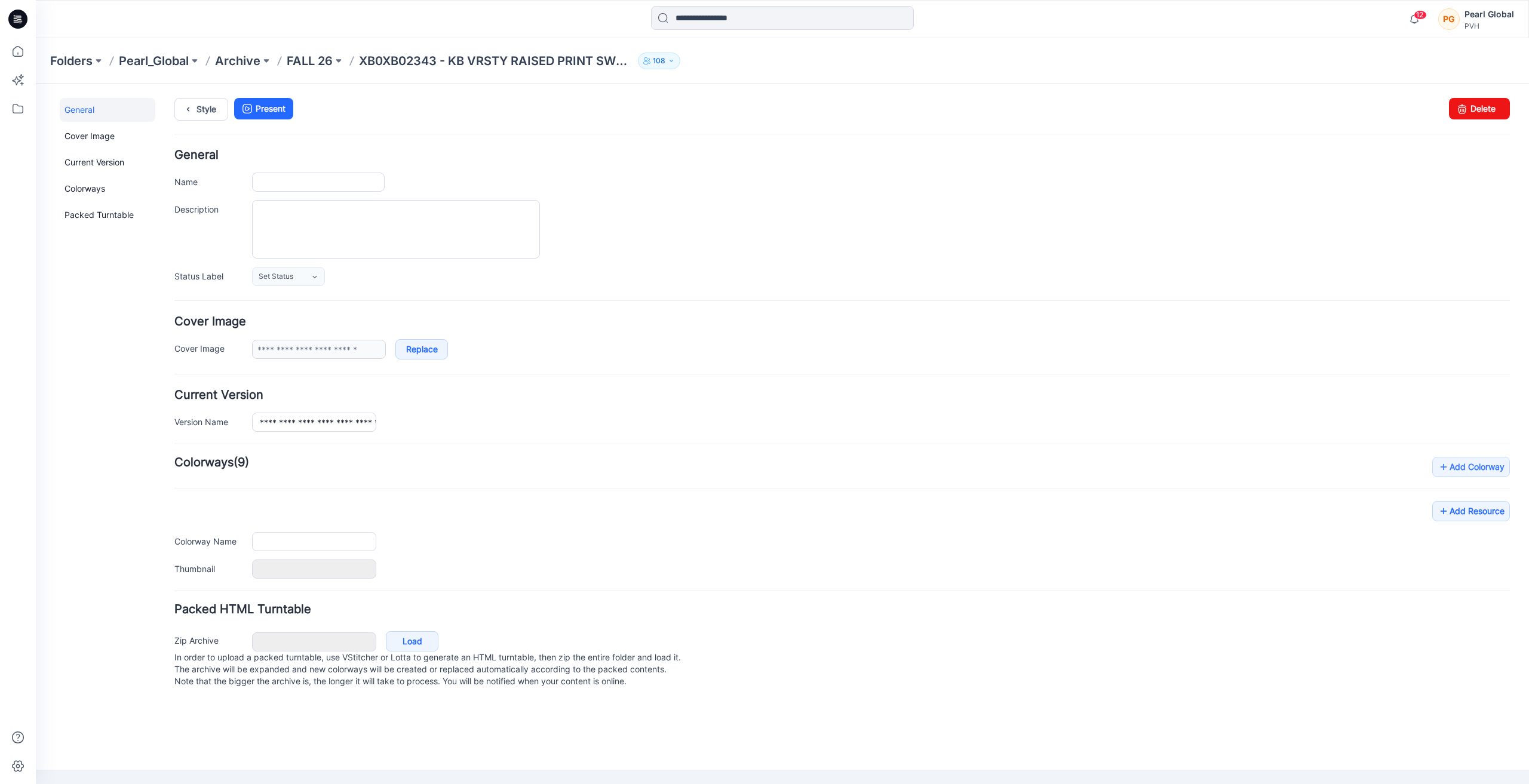
type input "**********"
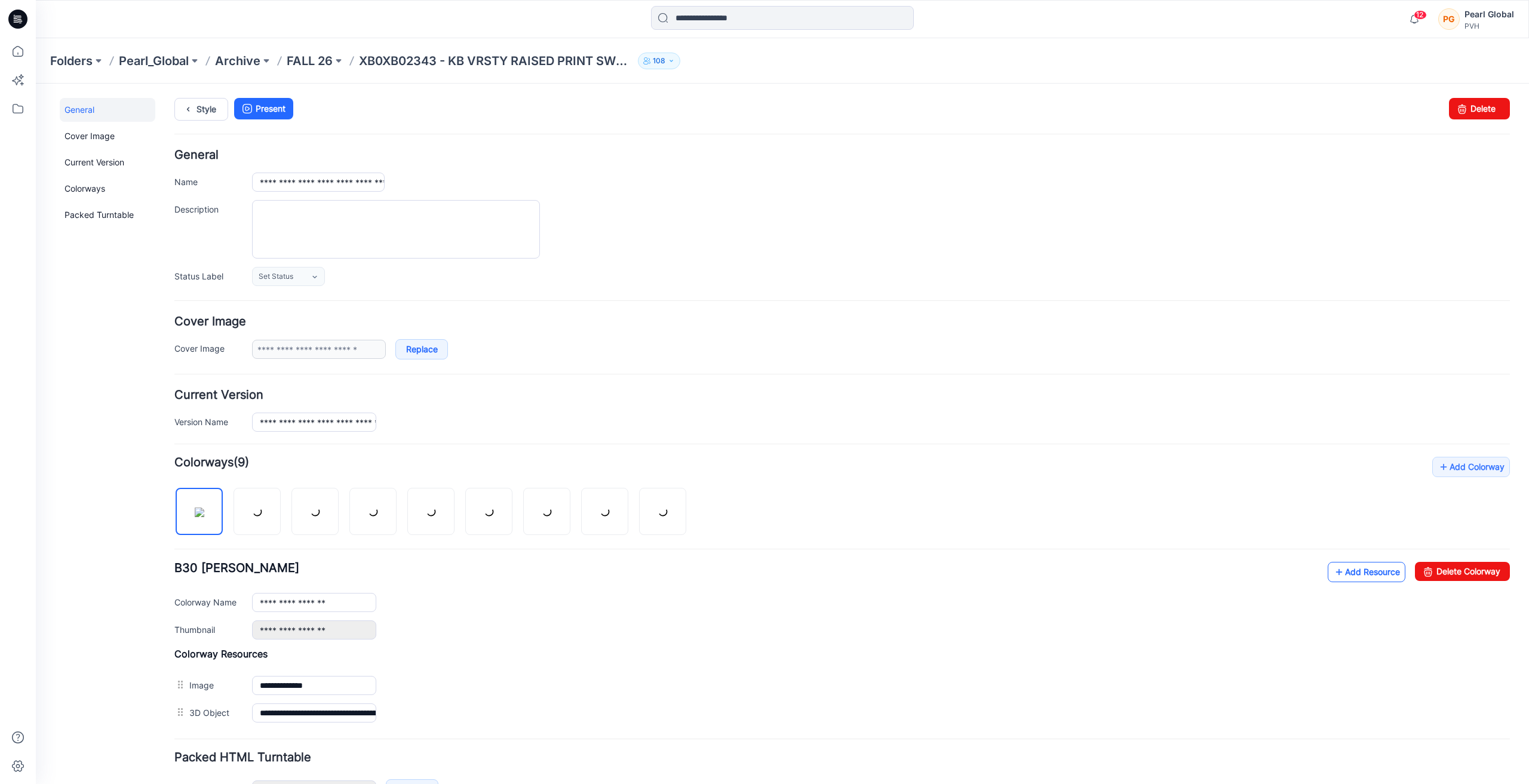
click at [745, 566] on link "Add Resource" at bounding box center [1366, 571] width 78 height 20
click at [745, 571] on link "Add Resource" at bounding box center [1366, 571] width 78 height 20
click at [21, 47] on icon at bounding box center [18, 52] width 11 height 11
